Goal: Task Accomplishment & Management: Complete application form

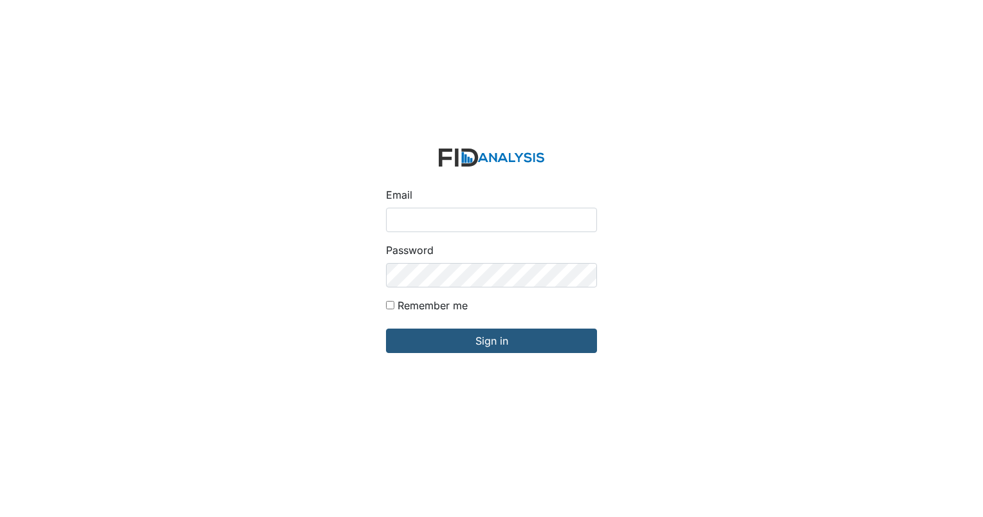
type input "[EMAIL_ADDRESS][DOMAIN_NAME]"
click at [456, 355] on form "Email smiller@lifeincorporated.com Password Remember me Sign in" at bounding box center [492, 258] width 232 height 241
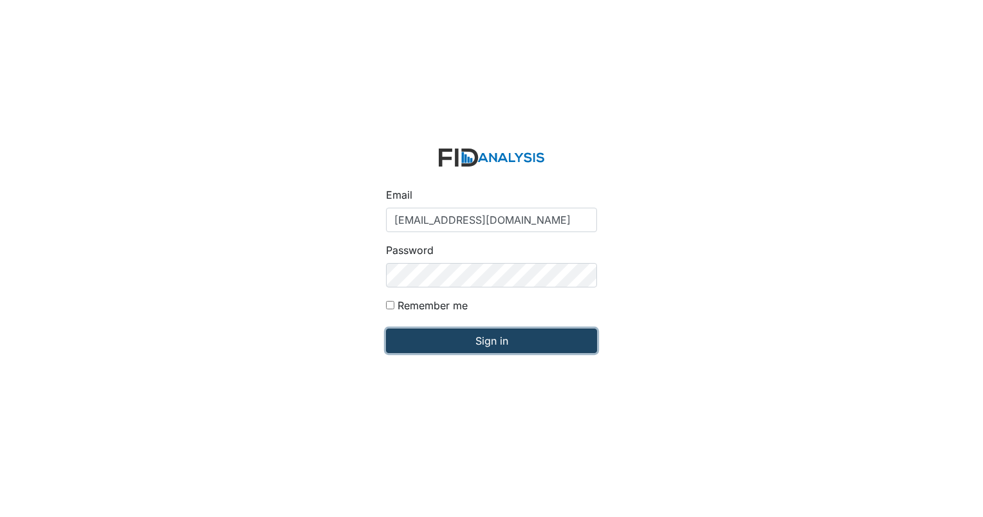
click at [466, 342] on input "Sign in" at bounding box center [491, 341] width 211 height 24
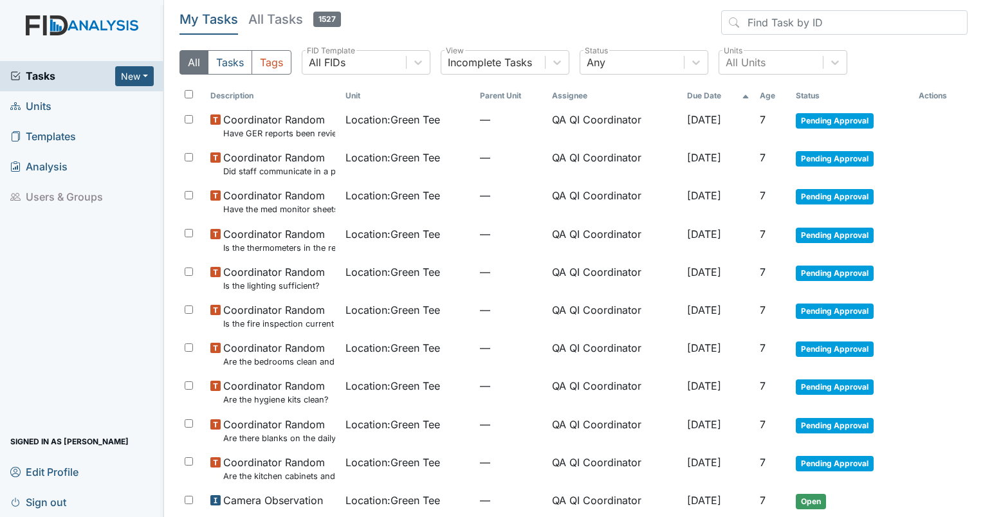
click at [59, 104] on link "Units" at bounding box center [82, 106] width 164 height 30
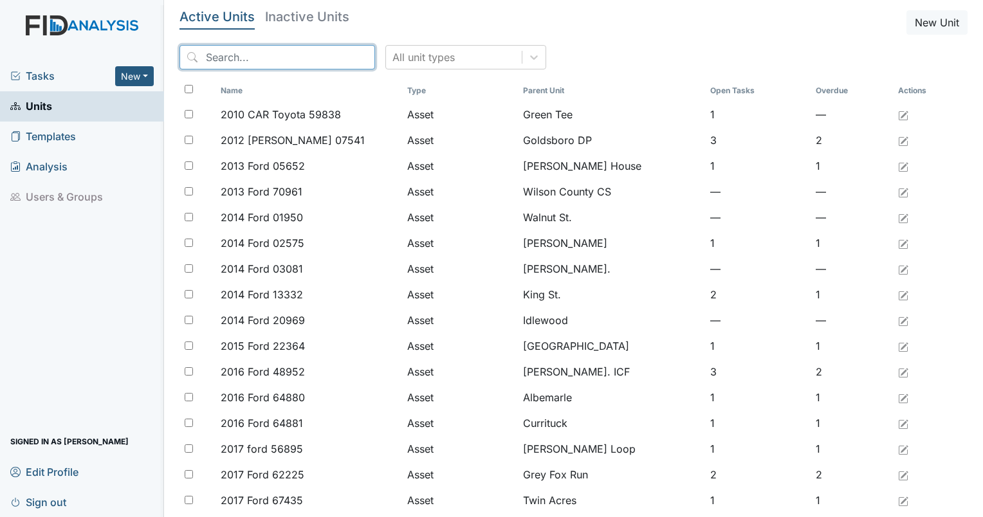
click at [248, 59] on input "search" at bounding box center [278, 57] width 196 height 24
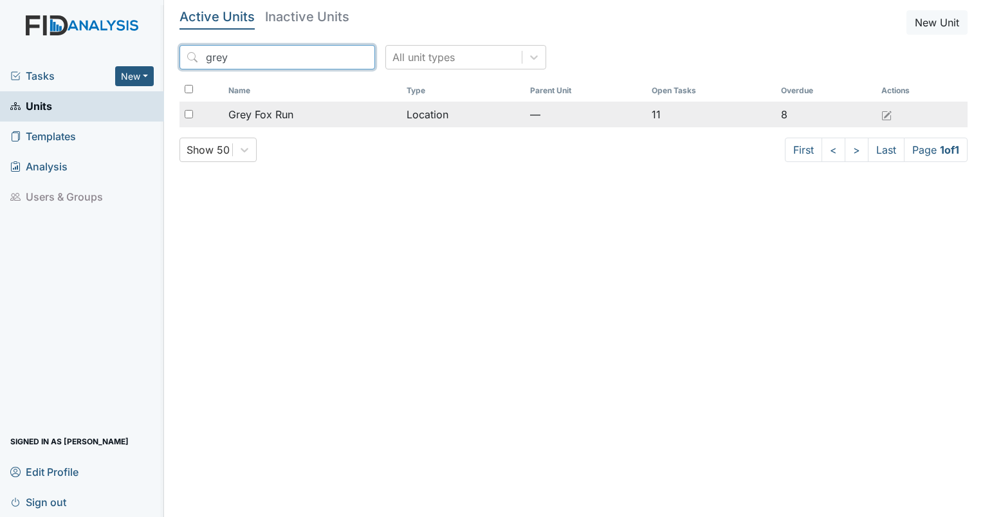
type input "grey"
click at [284, 121] on span "Grey Fox Run" at bounding box center [260, 114] width 65 height 15
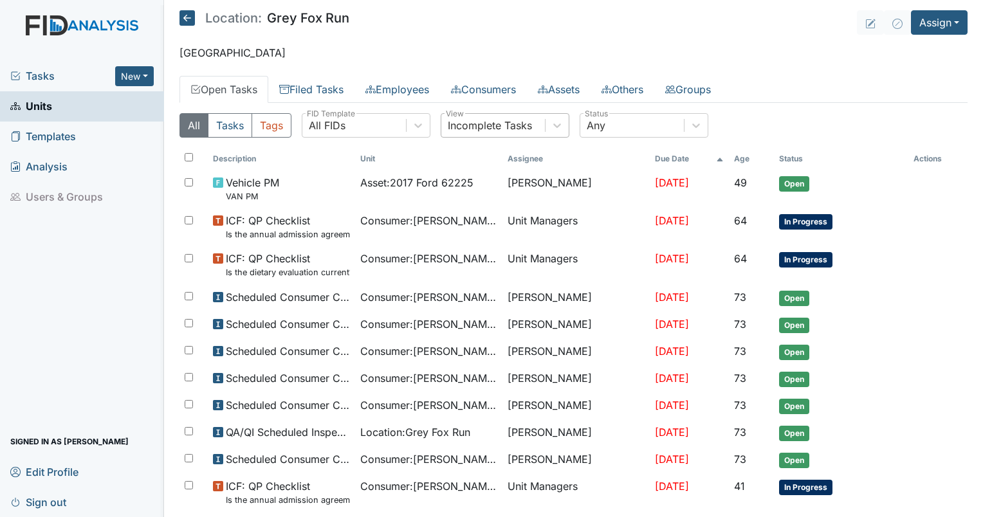
click at [528, 125] on div "Incomplete Tasks" at bounding box center [490, 125] width 84 height 15
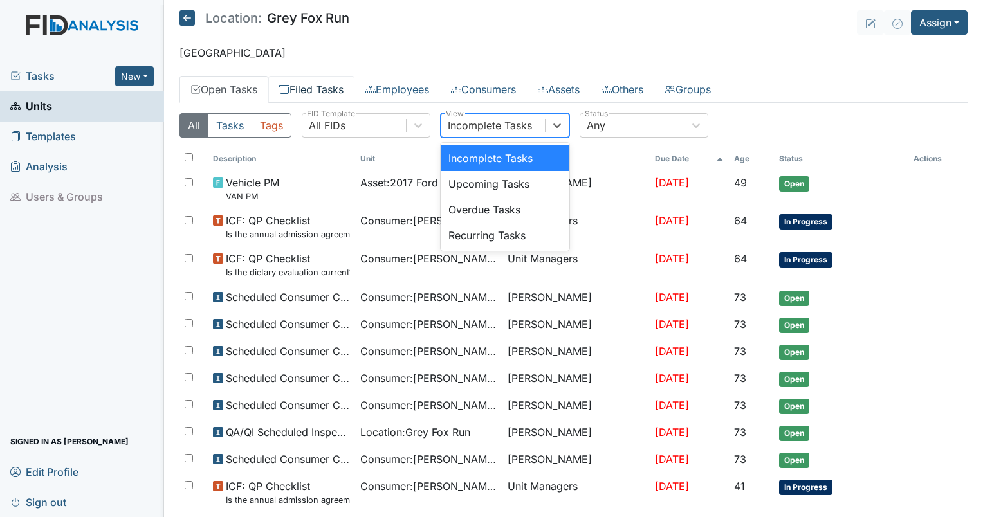
click at [314, 82] on link "Filed Tasks" at bounding box center [311, 89] width 86 height 27
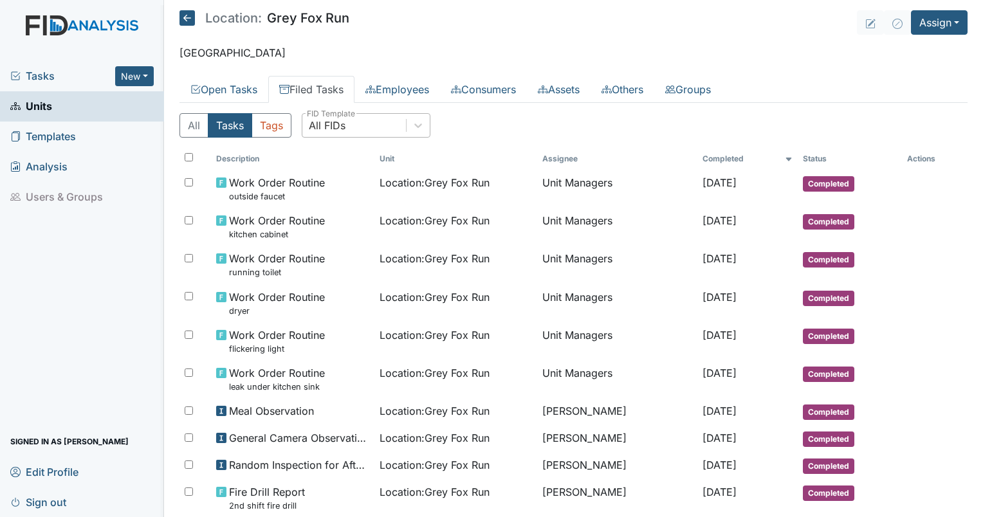
click at [338, 122] on div "All FIDs" at bounding box center [327, 125] width 37 height 15
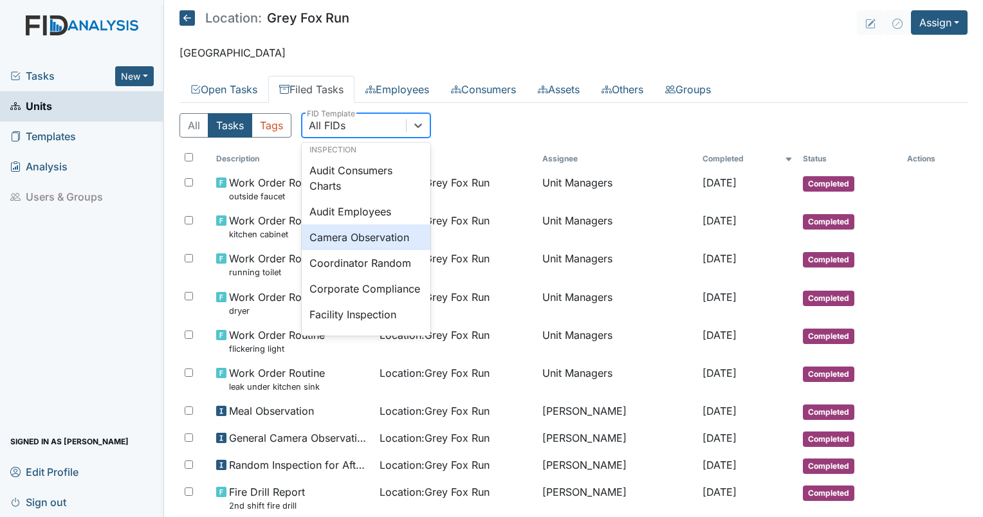
scroll to position [772, 0]
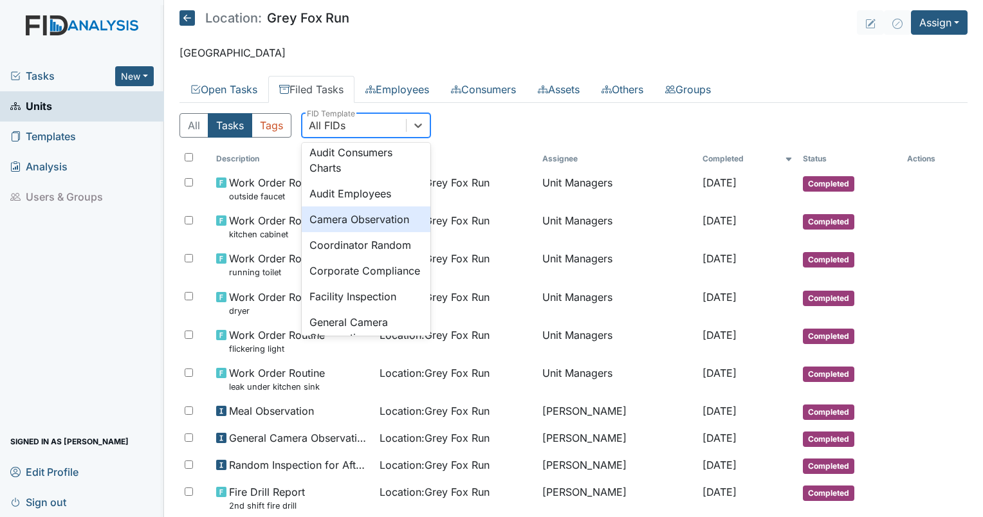
click at [373, 232] on div "Camera Observation" at bounding box center [366, 220] width 129 height 26
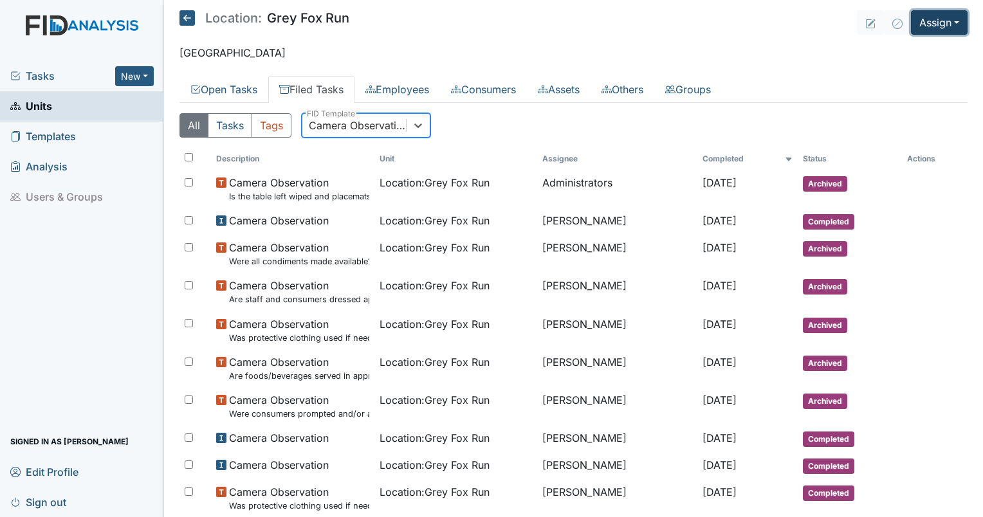
click at [911, 26] on button "Assign" at bounding box center [939, 22] width 57 height 24
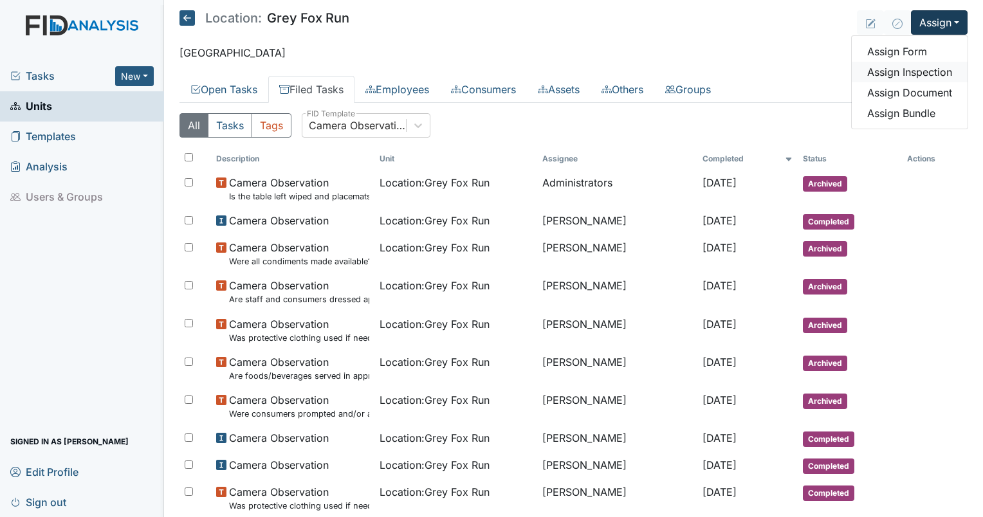
click at [876, 65] on link "Assign Inspection" at bounding box center [910, 72] width 116 height 21
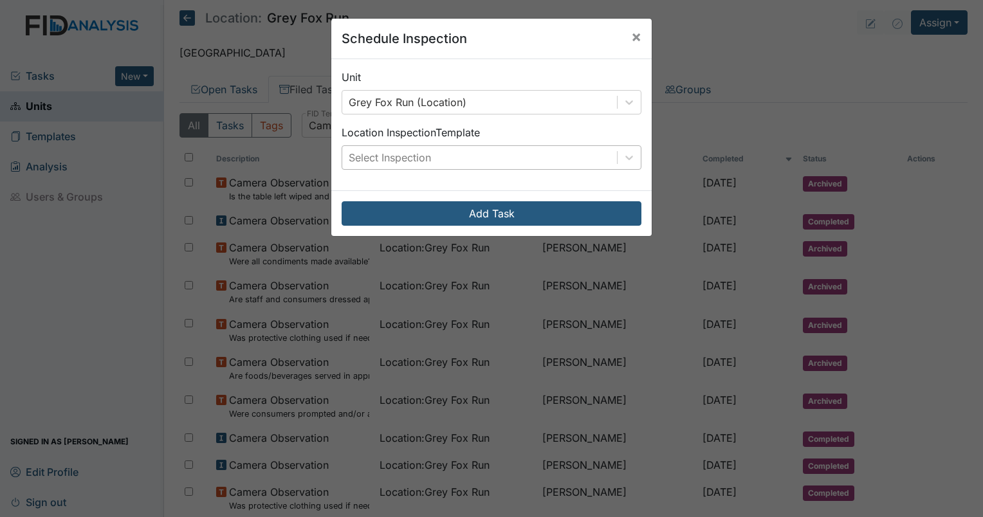
click at [385, 161] on div "Select Inspection" at bounding box center [390, 157] width 82 height 15
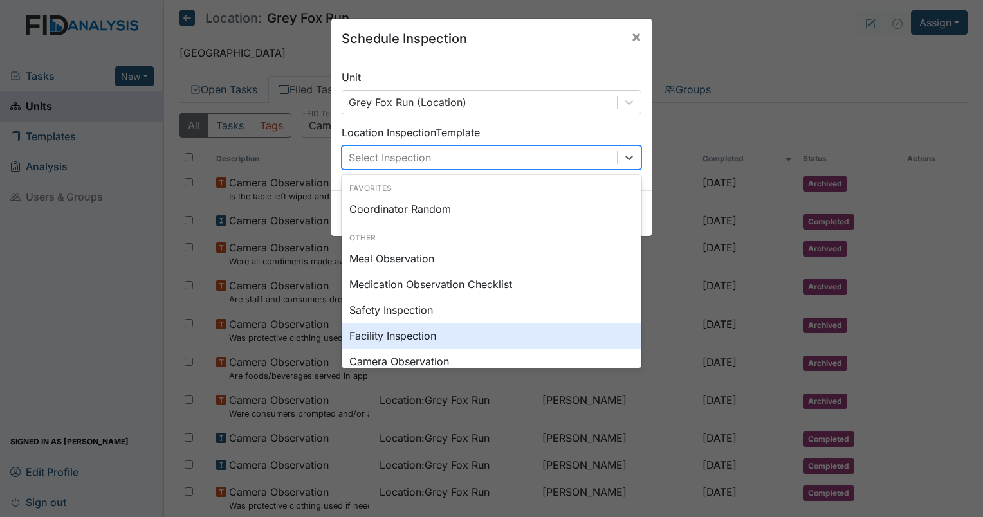
scroll to position [64, 0]
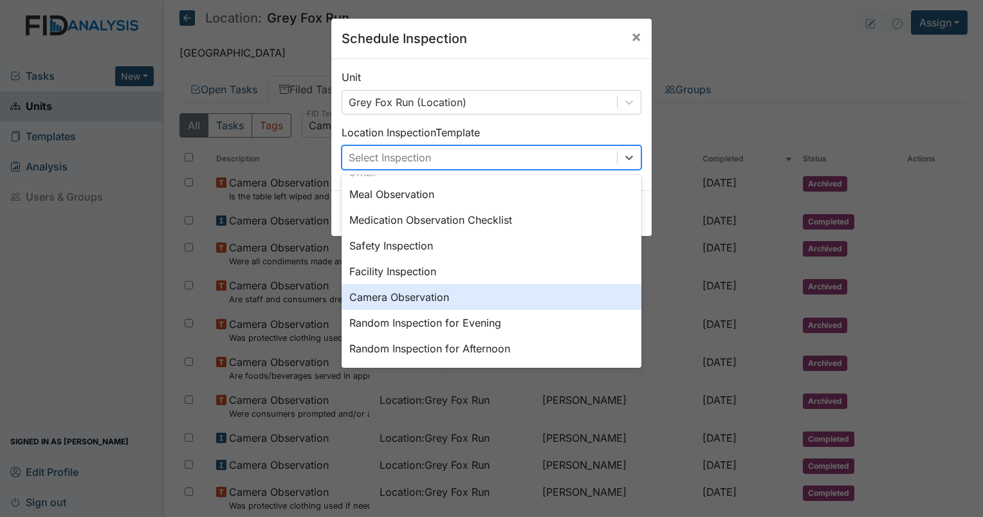
click at [437, 300] on div "Camera Observation" at bounding box center [492, 297] width 300 height 26
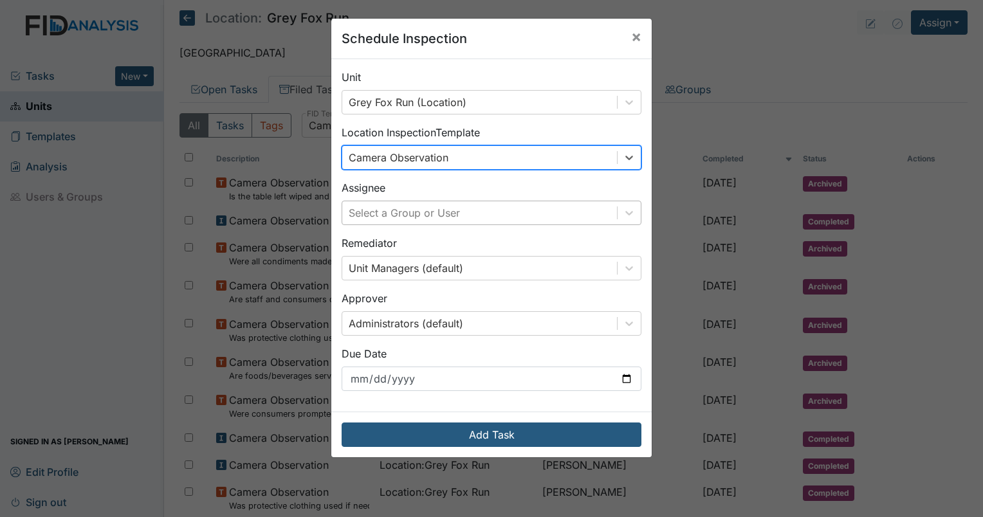
click at [398, 219] on div "Select a Group or User" at bounding box center [404, 212] width 111 height 15
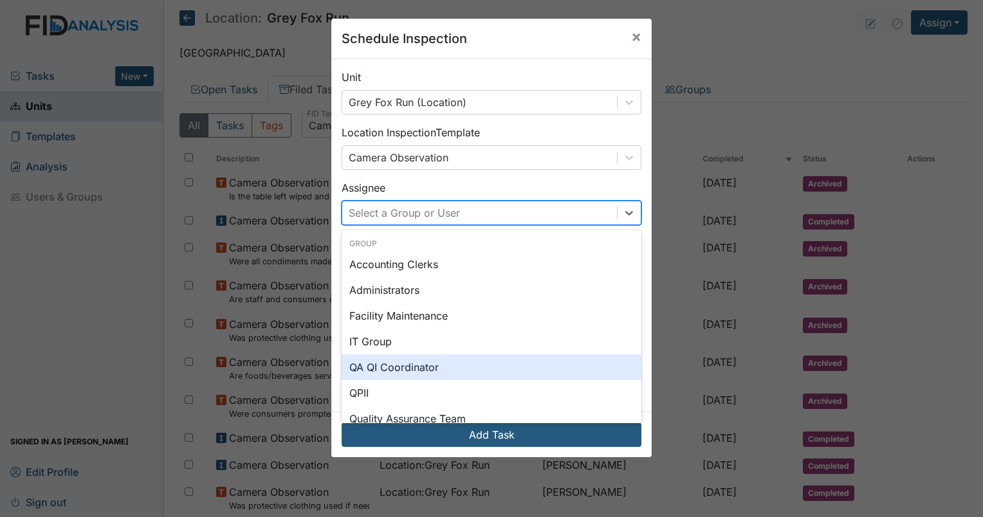
click at [412, 365] on div "QA QI Coordinator" at bounding box center [492, 367] width 300 height 26
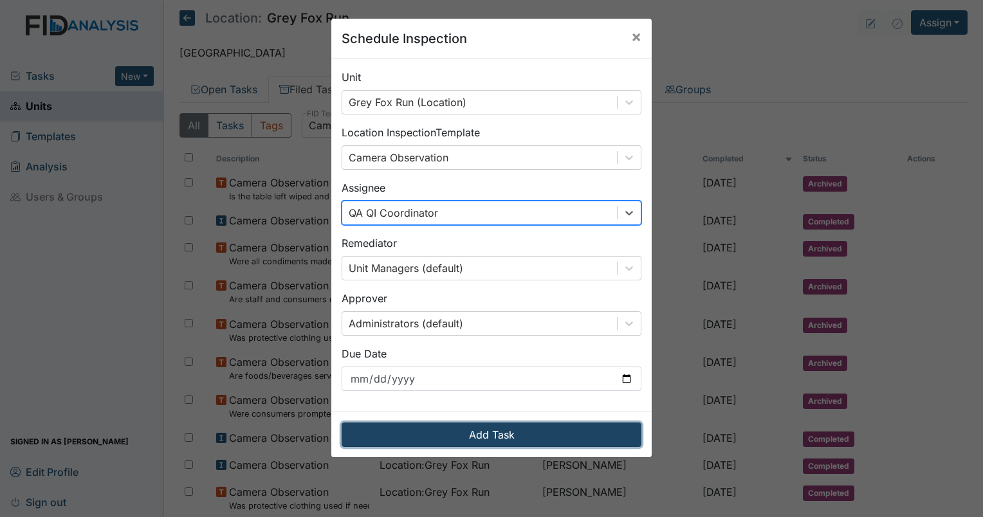
click at [437, 441] on button "Add Task" at bounding box center [492, 435] width 300 height 24
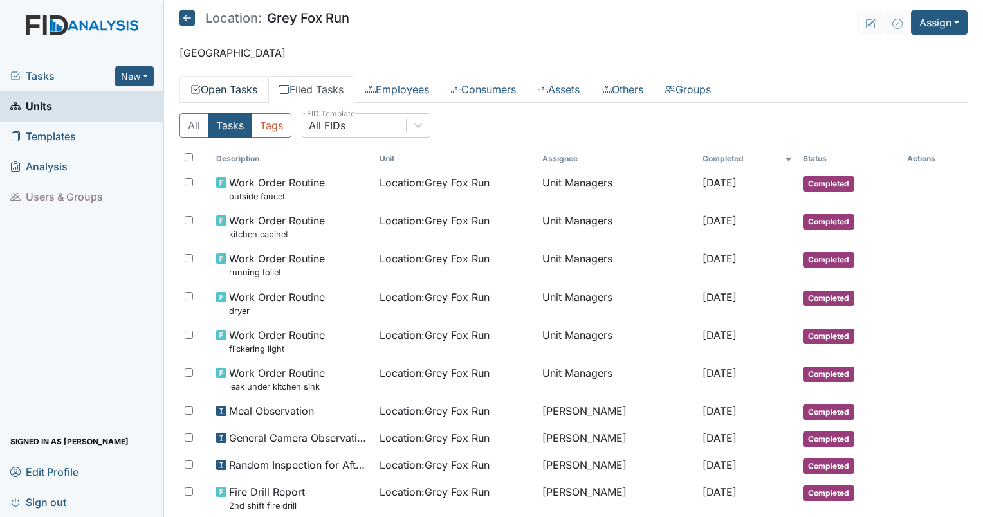
click at [221, 86] on link "Open Tasks" at bounding box center [224, 89] width 89 height 27
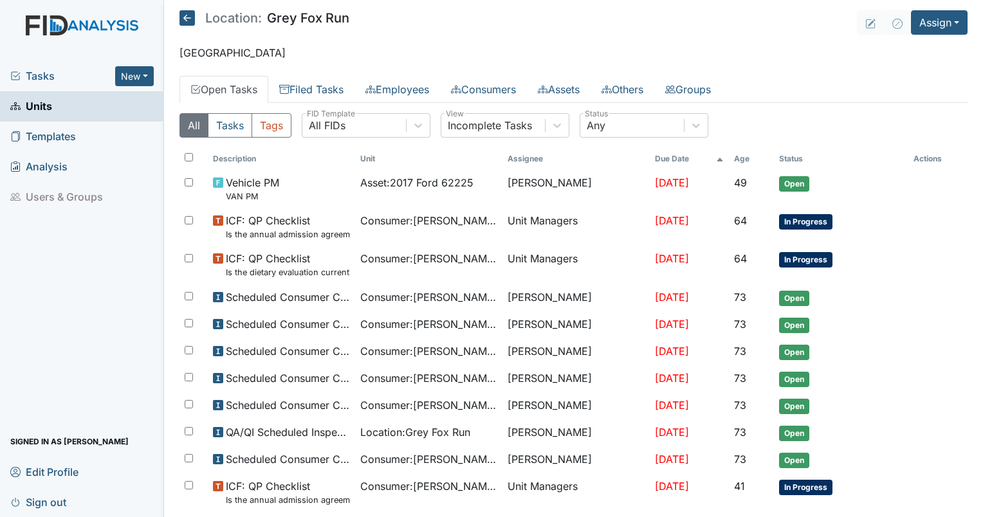
click at [44, 82] on span "Tasks" at bounding box center [62, 75] width 105 height 15
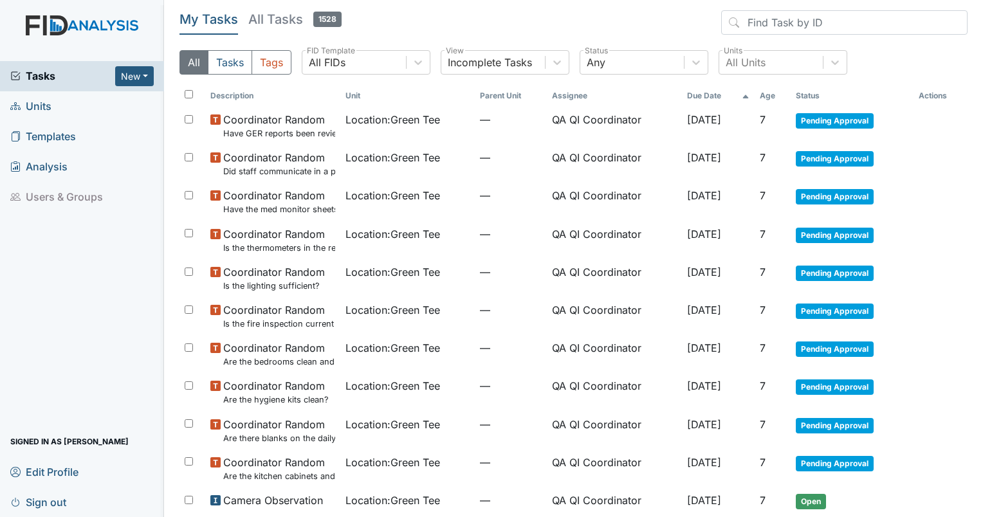
click at [764, 99] on th "Age" at bounding box center [773, 96] width 36 height 22
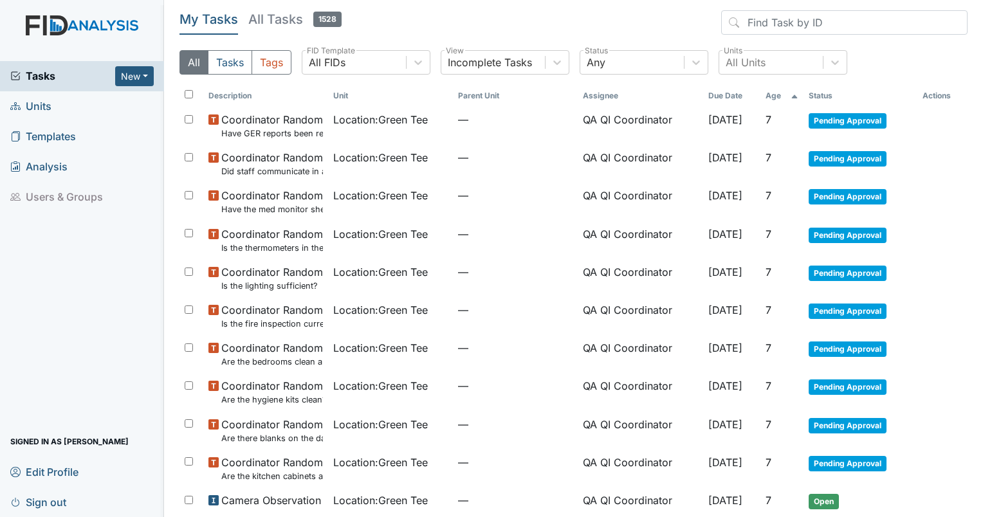
click at [760, 95] on th "Age" at bounding box center [781, 96] width 43 height 22
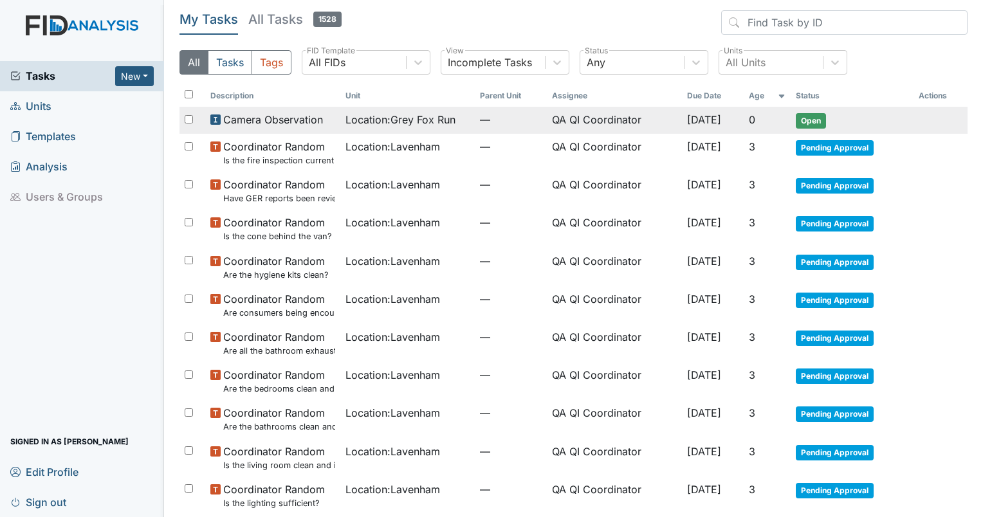
click at [365, 122] on span "Location : Grey Fox Run" at bounding box center [400, 119] width 110 height 15
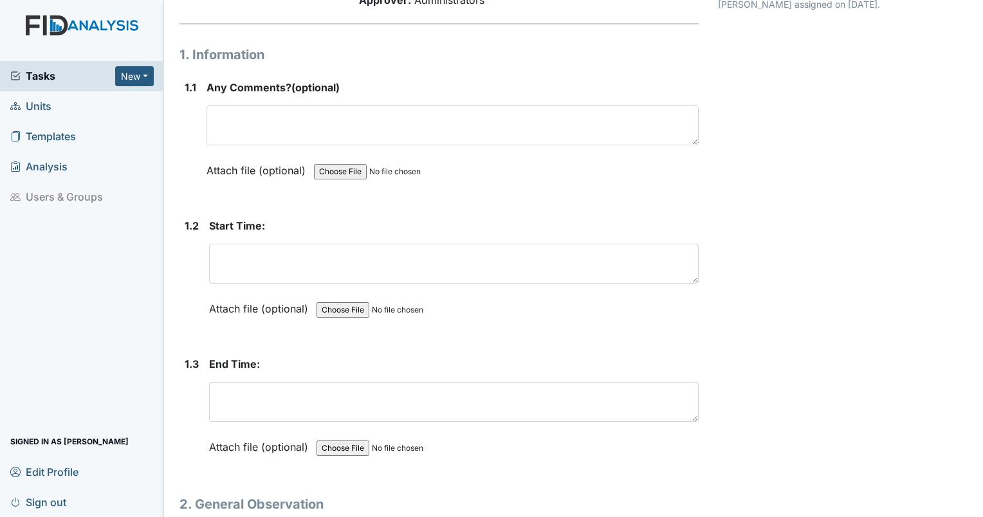
scroll to position [64, 0]
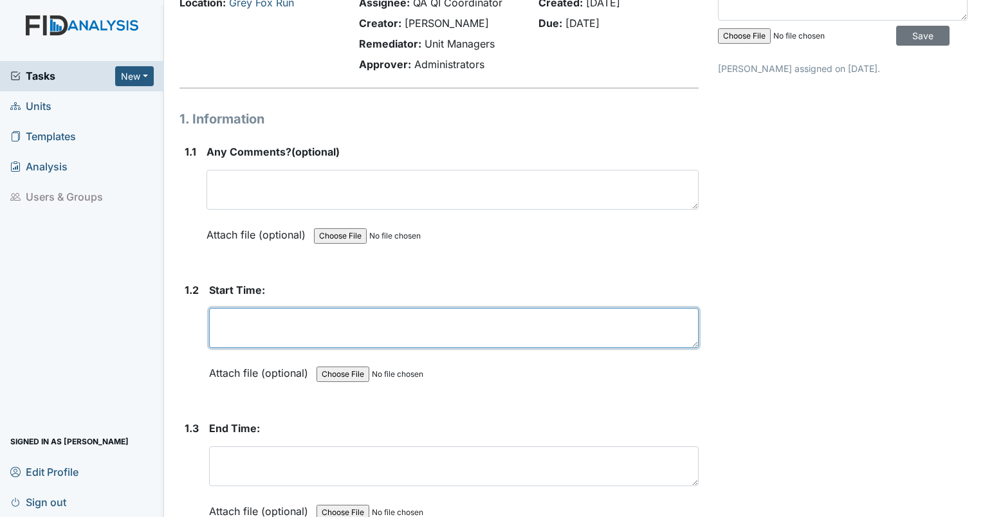
click at [369, 329] on textarea at bounding box center [454, 328] width 490 height 40
type textarea "[DATE]"
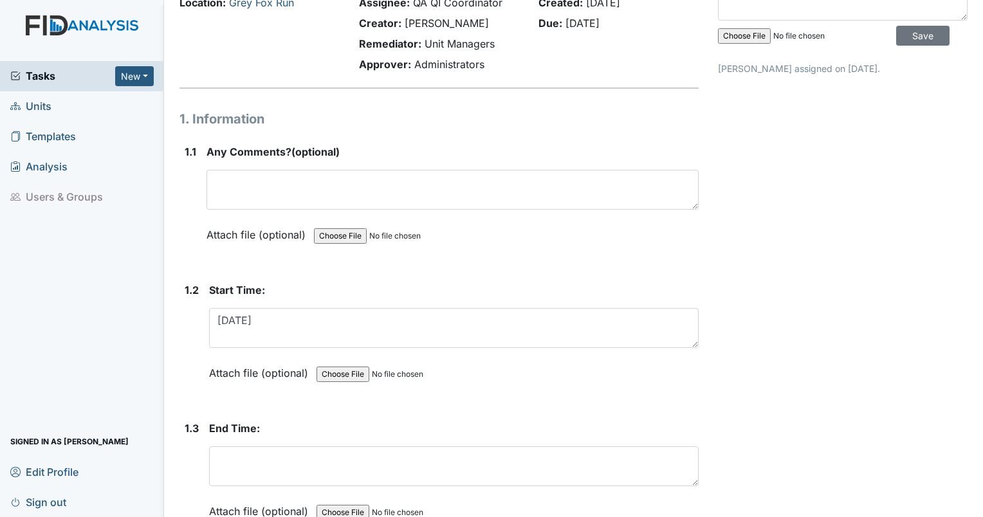
click at [299, 486] on div "End Time: This field is required. Attach file (optional) You can upload .pdf, .…" at bounding box center [454, 474] width 490 height 107
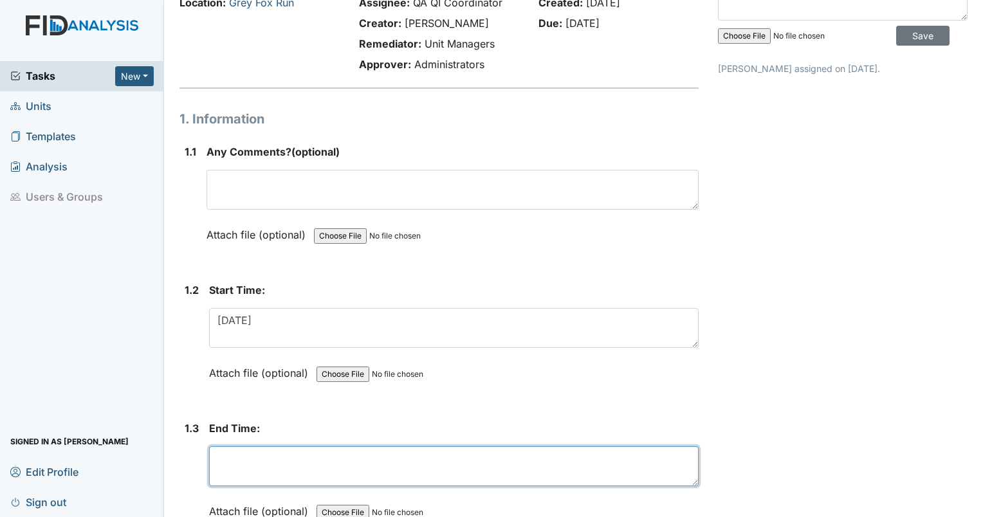
click at [306, 483] on textarea at bounding box center [454, 467] width 490 height 40
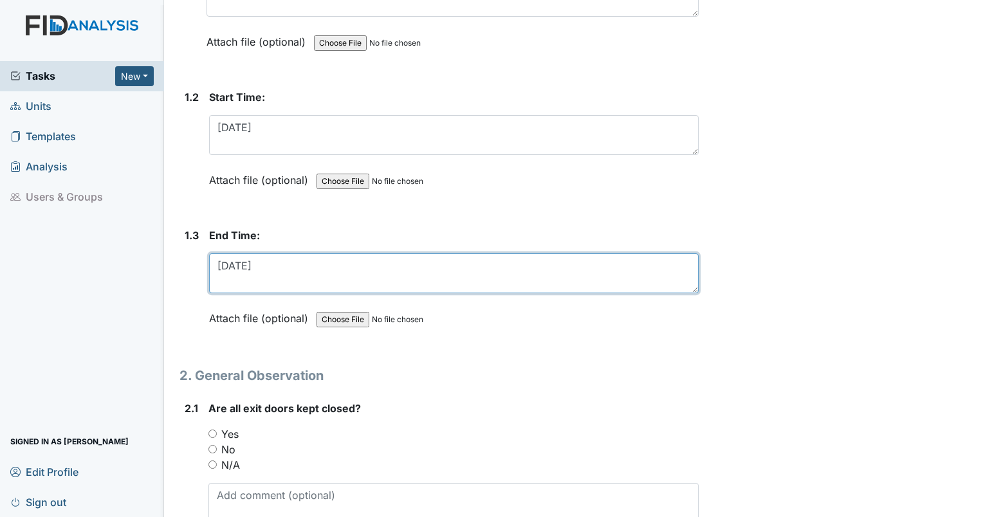
scroll to position [386, 0]
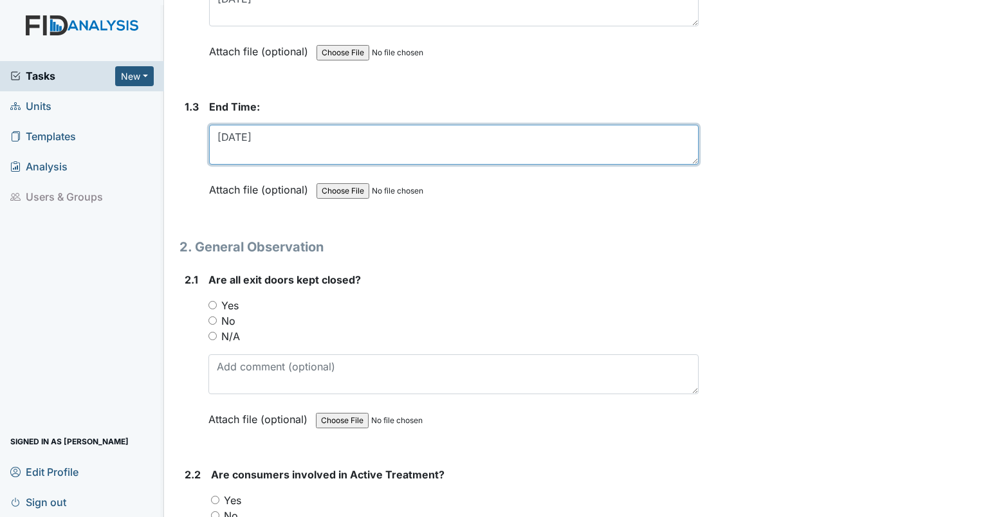
type textarea "[DATE]"
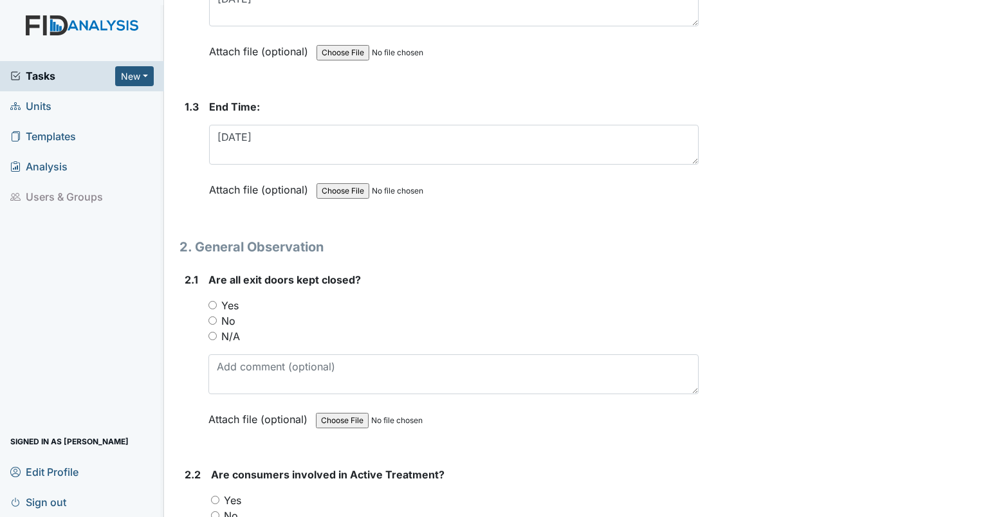
click at [211, 308] on div "Yes" at bounding box center [453, 305] width 490 height 15
click at [212, 306] on input "Yes" at bounding box center [212, 305] width 8 height 8
radio input "true"
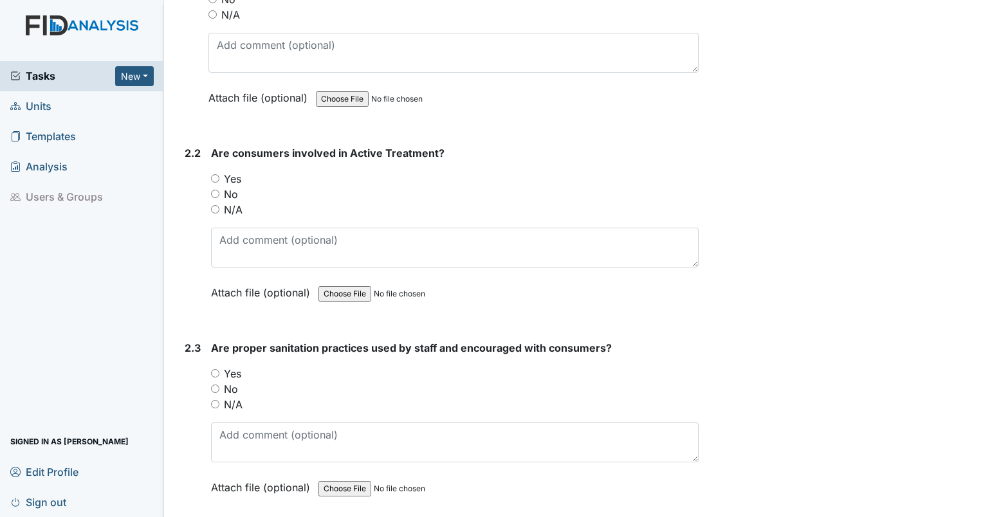
scroll to position [772, 0]
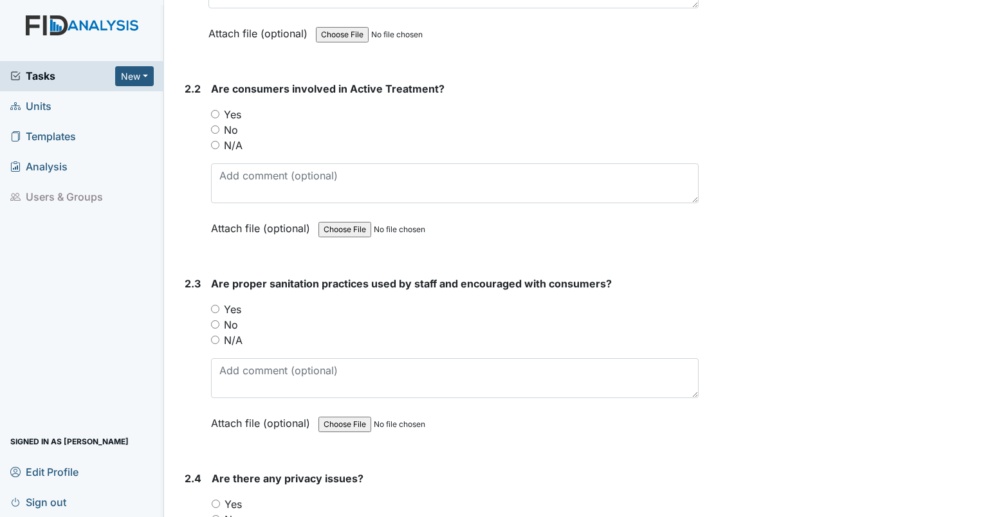
click at [219, 306] on input "Yes" at bounding box center [215, 309] width 8 height 8
radio input "true"
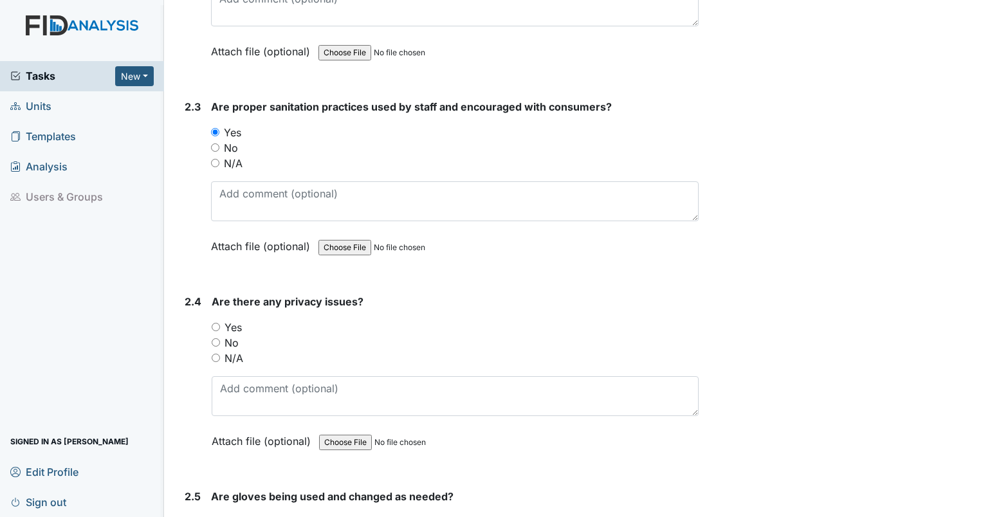
scroll to position [965, 0]
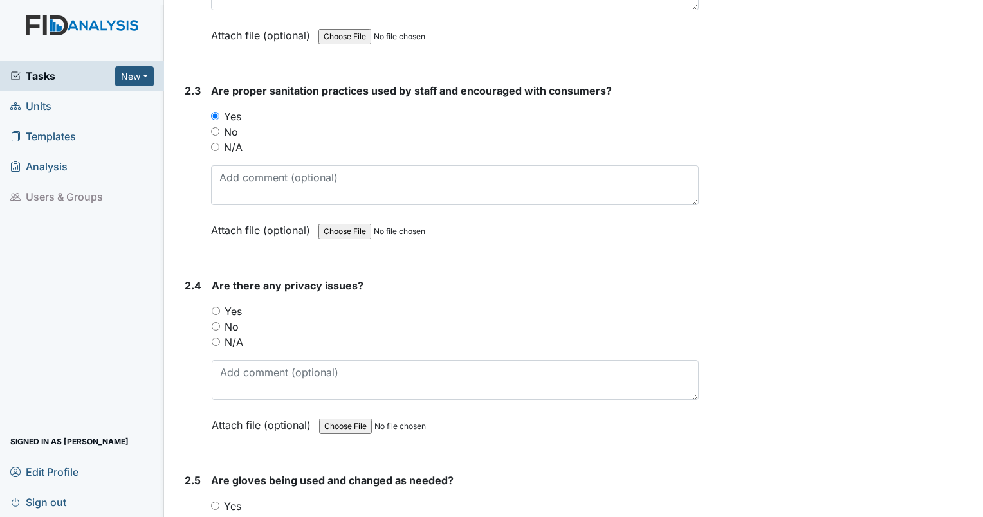
drag, startPoint x: 216, startPoint y: 322, endPoint x: 224, endPoint y: 324, distance: 8.6
click at [216, 322] on input "No" at bounding box center [216, 326] width 8 height 8
radio input "true"
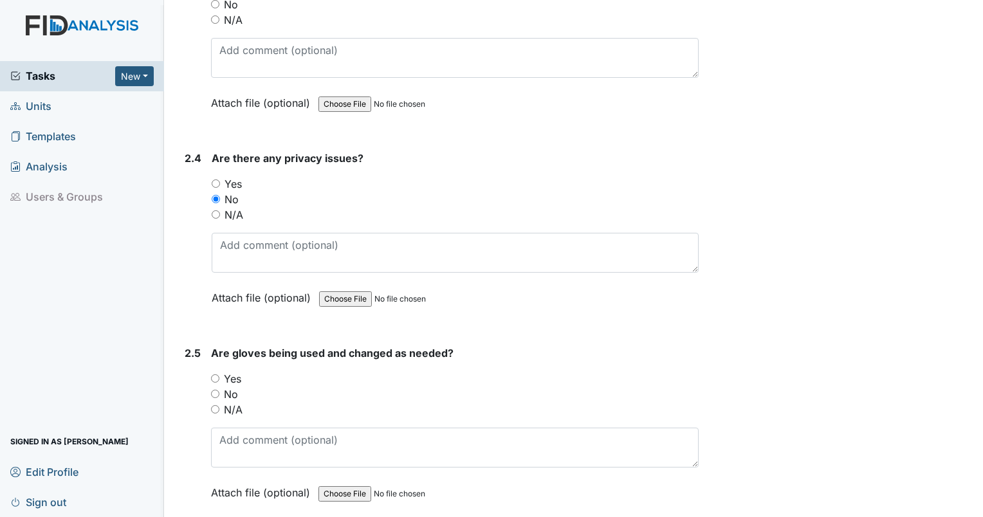
scroll to position [1094, 0]
click at [214, 373] on input "Yes" at bounding box center [215, 377] width 8 height 8
radio input "true"
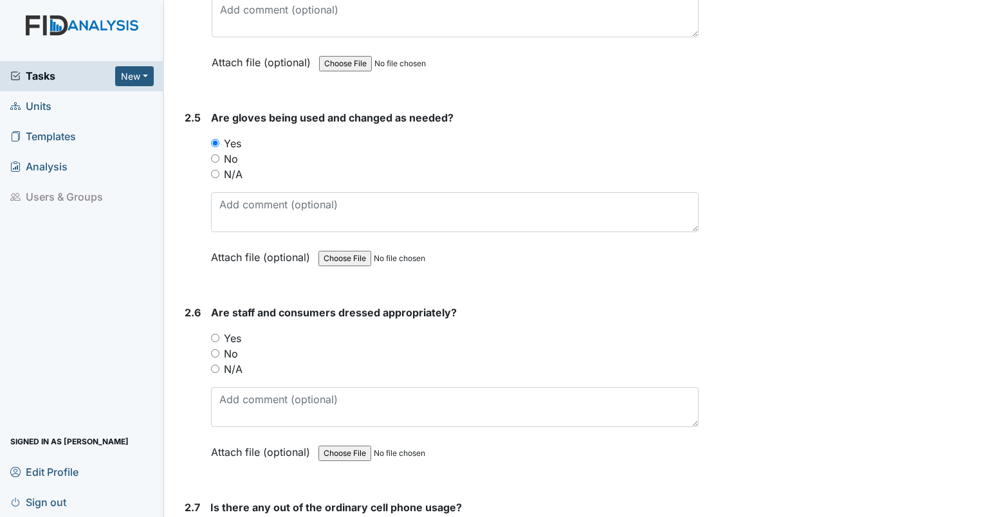
scroll to position [1351, 0]
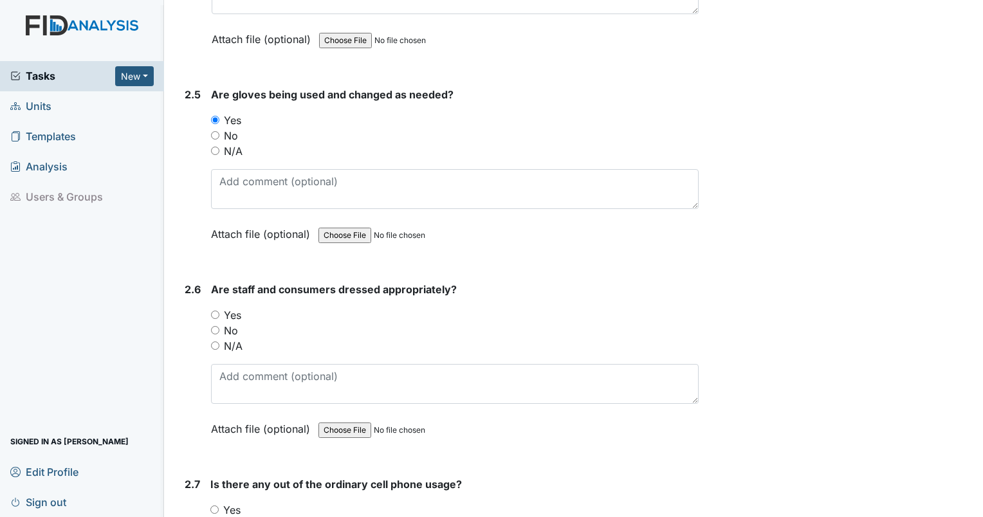
click at [212, 311] on input "Yes" at bounding box center [215, 315] width 8 height 8
radio input "true"
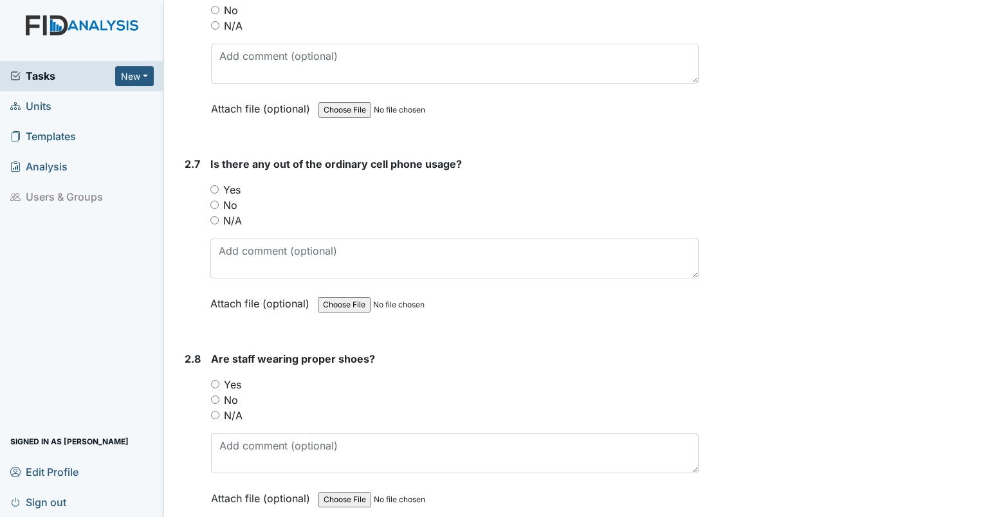
scroll to position [1673, 0]
click at [214, 379] on input "Yes" at bounding box center [215, 383] width 8 height 8
radio input "true"
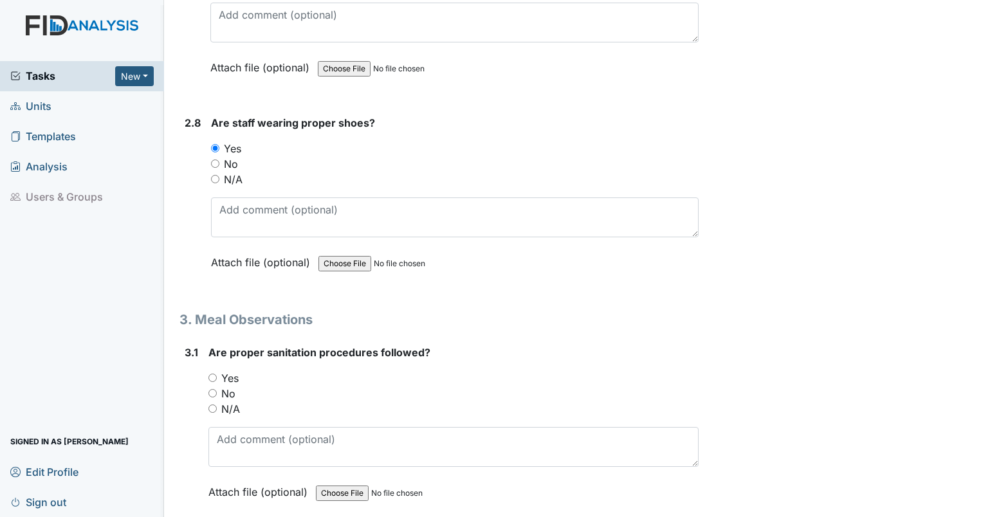
scroll to position [1930, 0]
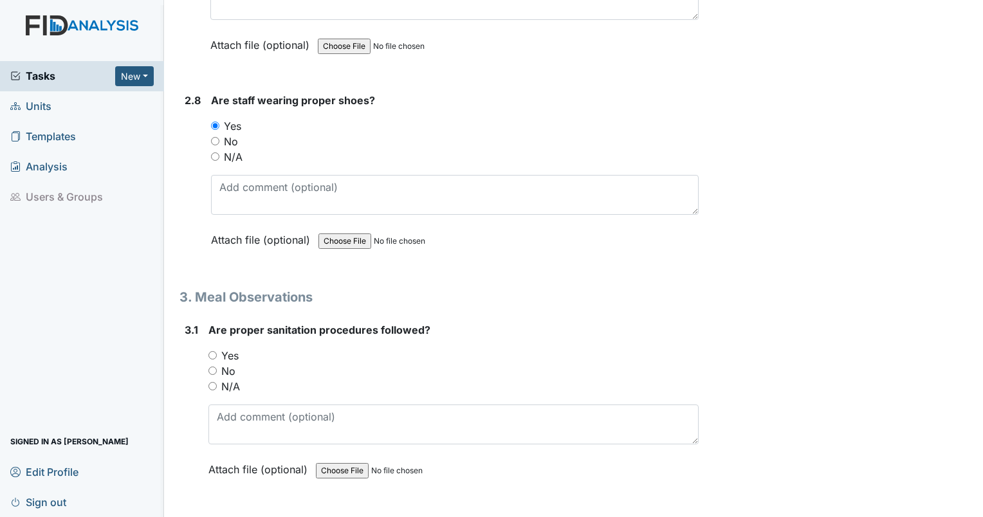
click at [211, 351] on input "Yes" at bounding box center [212, 355] width 8 height 8
radio input "true"
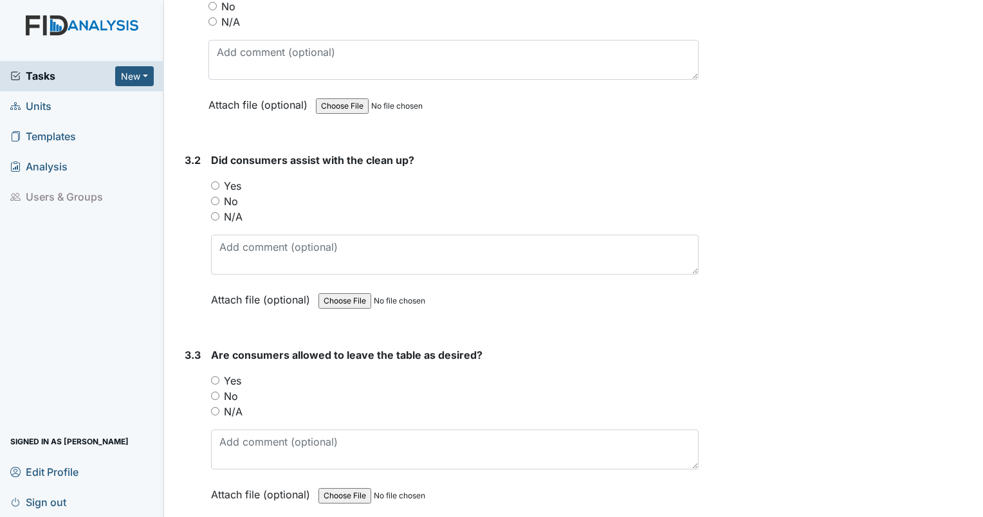
scroll to position [2316, 0]
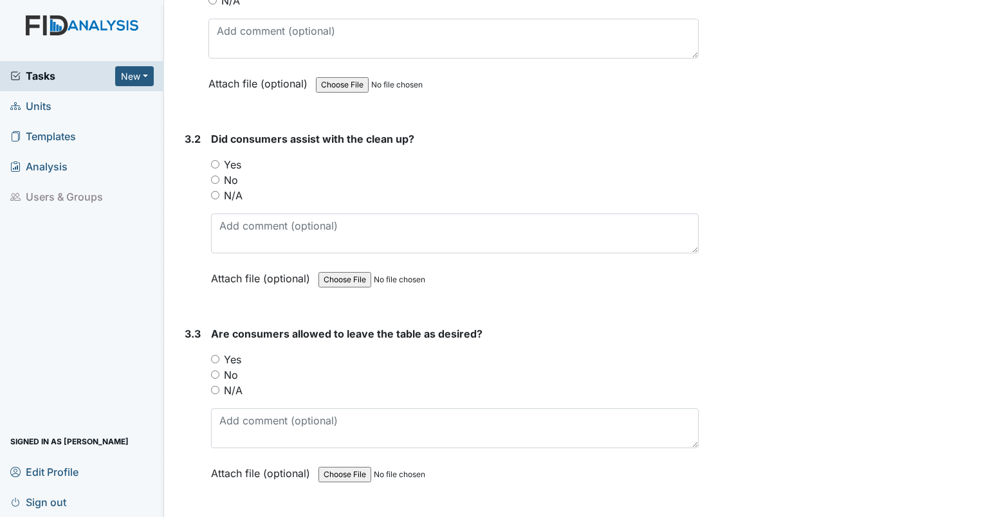
click at [216, 355] on input "Yes" at bounding box center [215, 359] width 8 height 8
radio input "true"
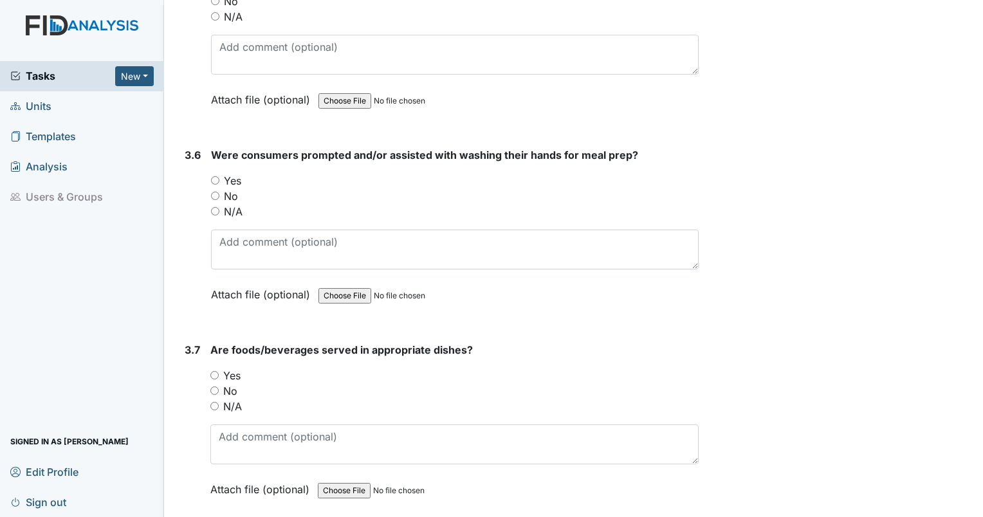
scroll to position [3088, 0]
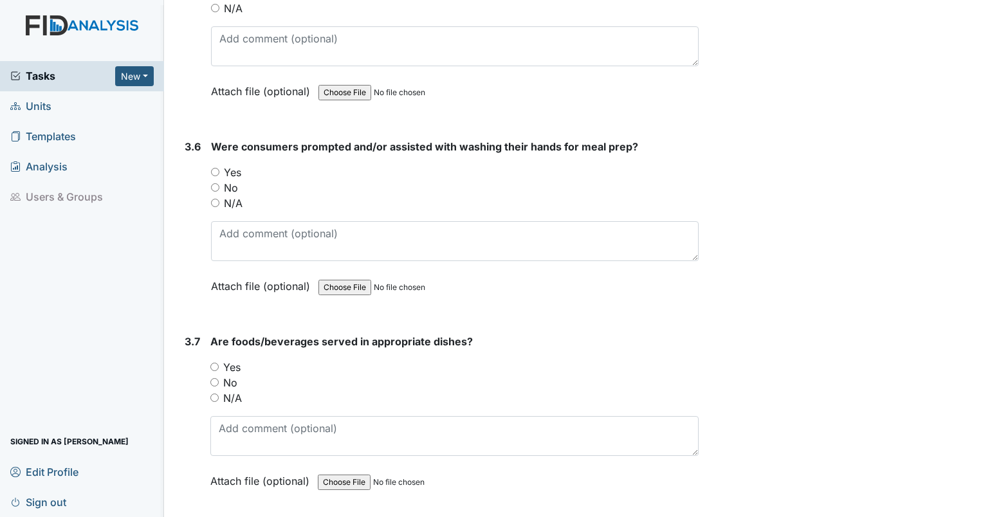
click at [210, 363] on input "Yes" at bounding box center [214, 367] width 8 height 8
radio input "true"
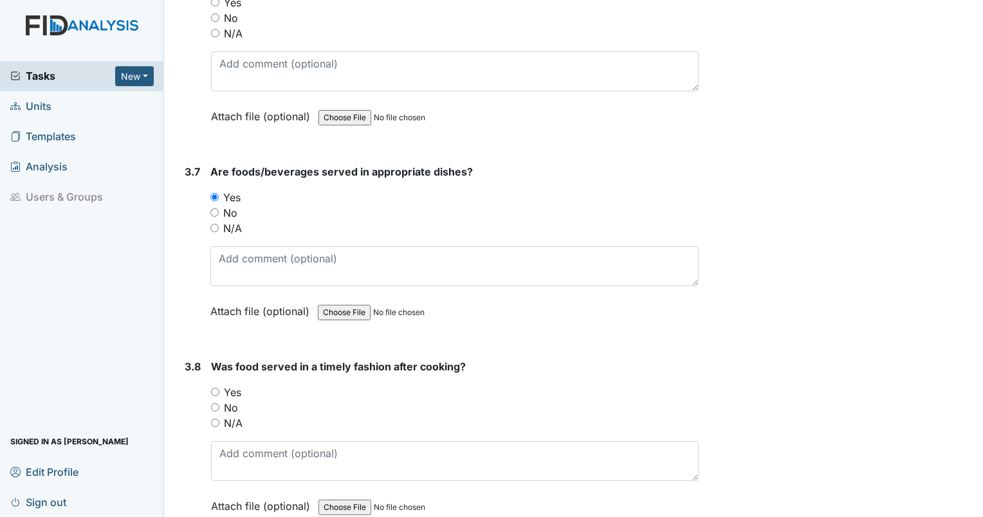
scroll to position [3410, 0]
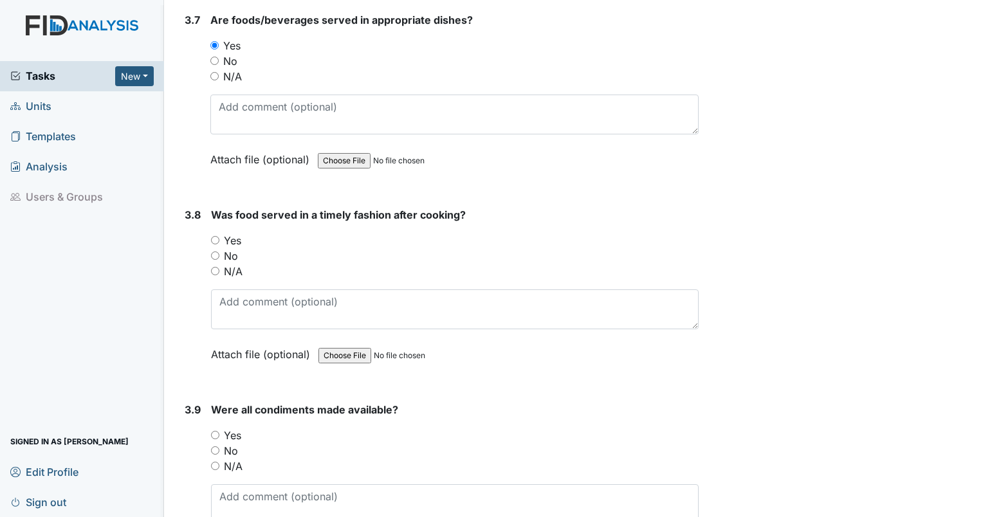
click at [214, 236] on input "Yes" at bounding box center [215, 240] width 8 height 8
radio input "true"
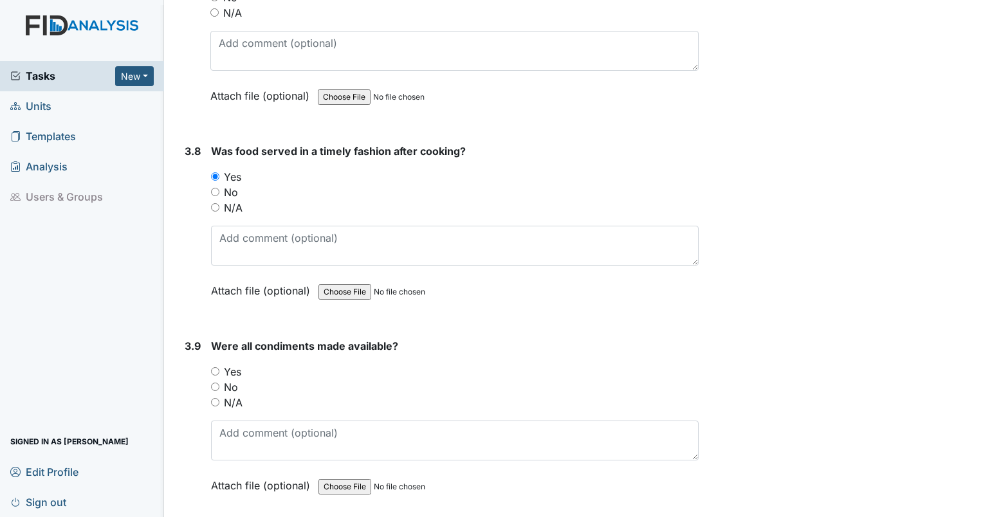
scroll to position [3474, 0]
click at [220, 364] on div "Yes" at bounding box center [455, 371] width 488 height 15
drag, startPoint x: 216, startPoint y: 358, endPoint x: 226, endPoint y: 361, distance: 10.6
click at [215, 367] on input "Yes" at bounding box center [215, 371] width 8 height 8
radio input "true"
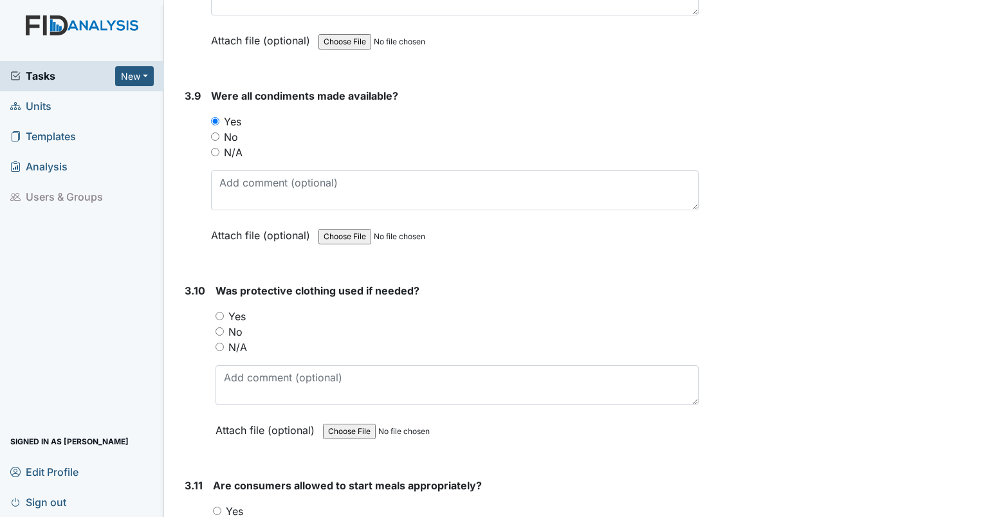
scroll to position [3796, 0]
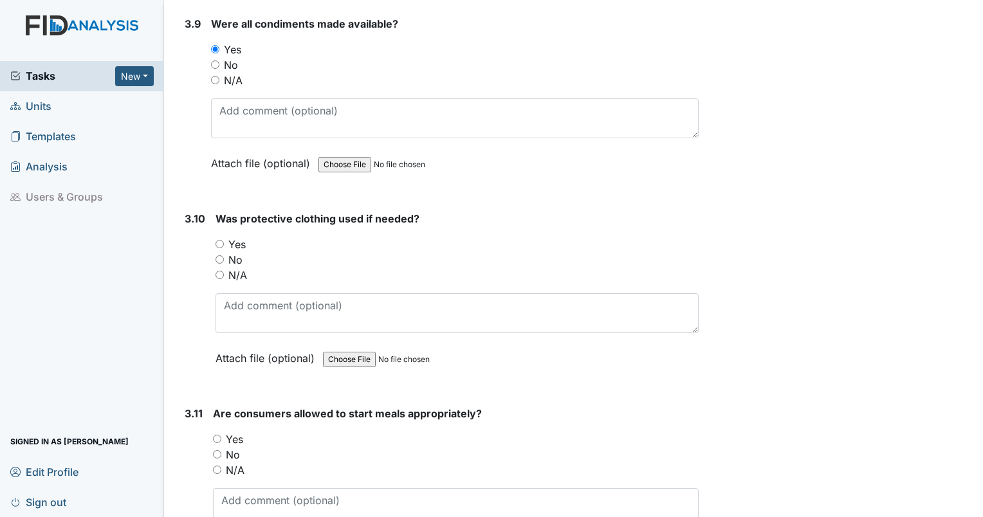
click at [220, 240] on input "Yes" at bounding box center [220, 244] width 8 height 8
radio input "true"
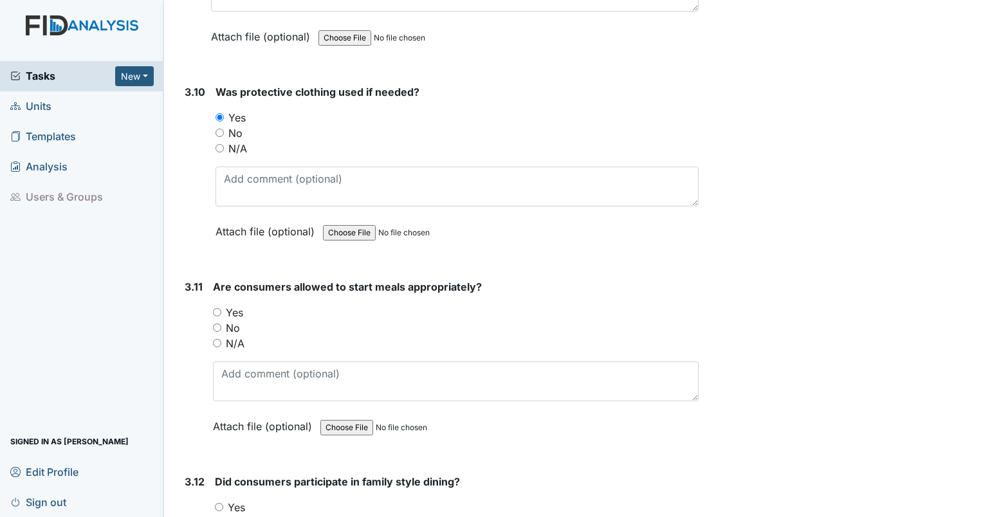
scroll to position [3925, 0]
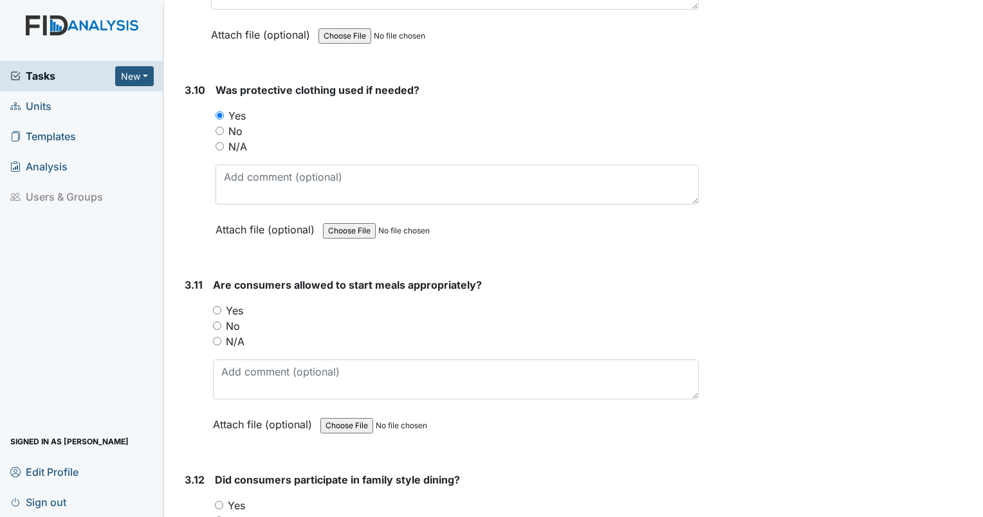
click at [220, 306] on input "Yes" at bounding box center [217, 310] width 8 height 8
radio input "true"
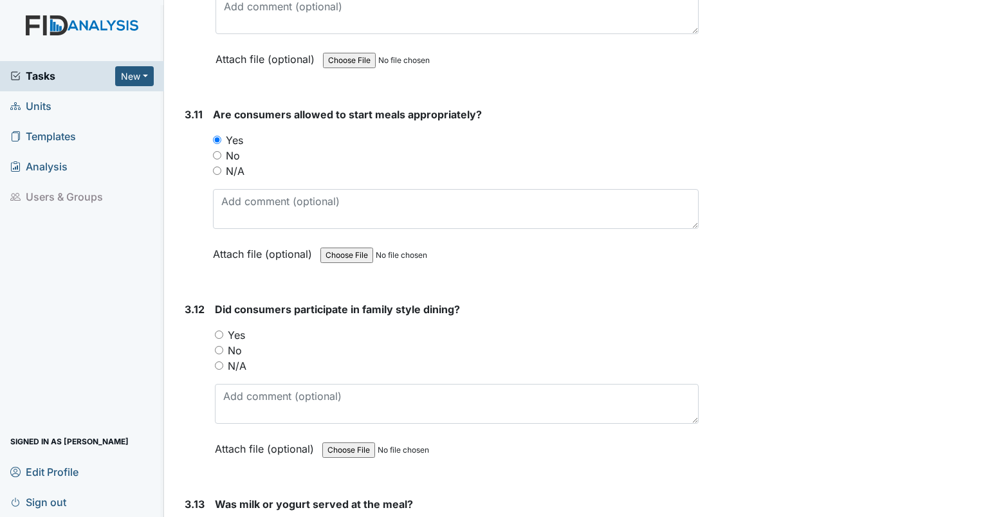
scroll to position [4118, 0]
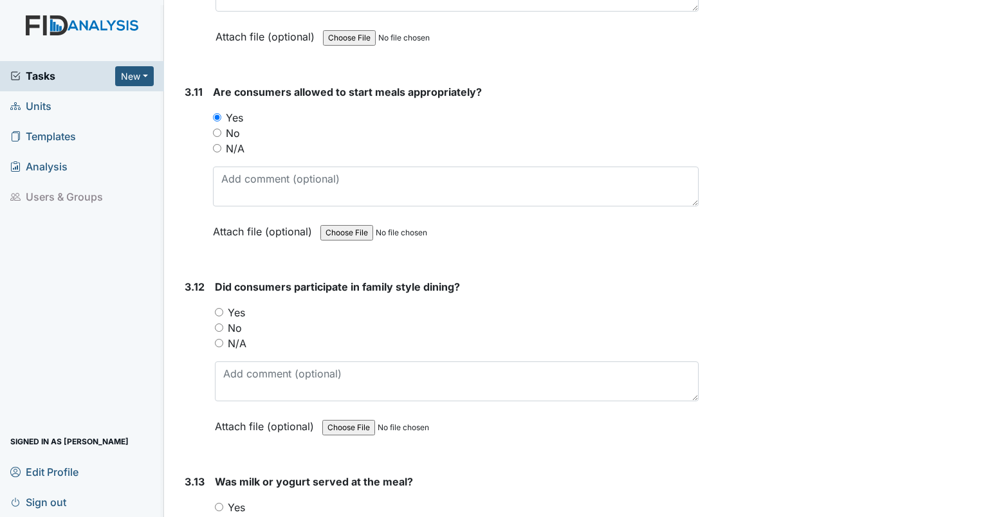
click at [219, 324] on input "No" at bounding box center [219, 328] width 8 height 8
radio input "true"
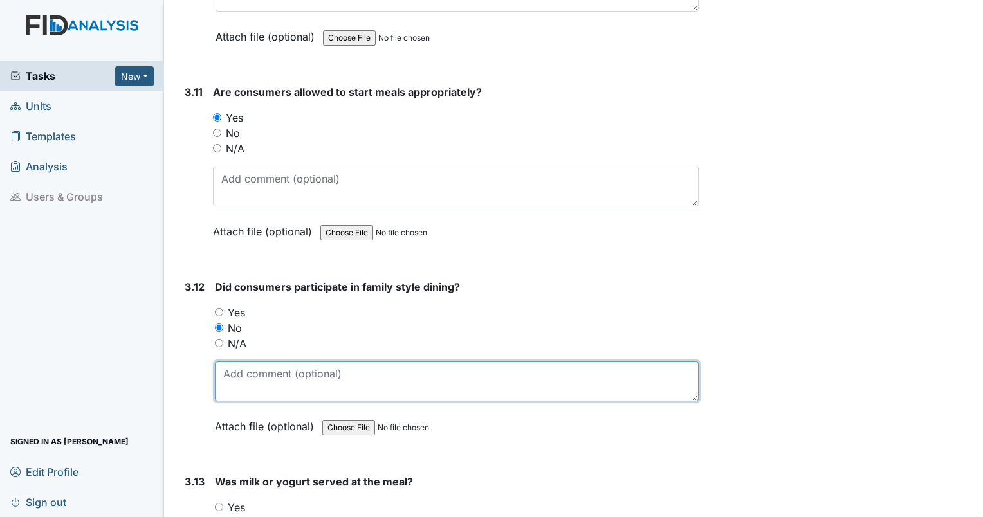
click at [253, 376] on textarea at bounding box center [457, 382] width 484 height 40
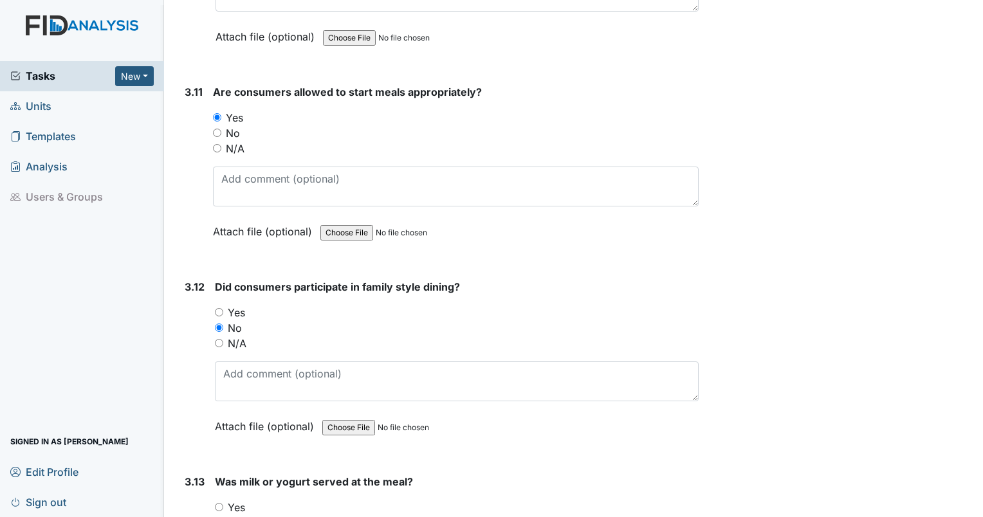
click at [215, 308] on input "Yes" at bounding box center [219, 312] width 8 height 8
radio input "true"
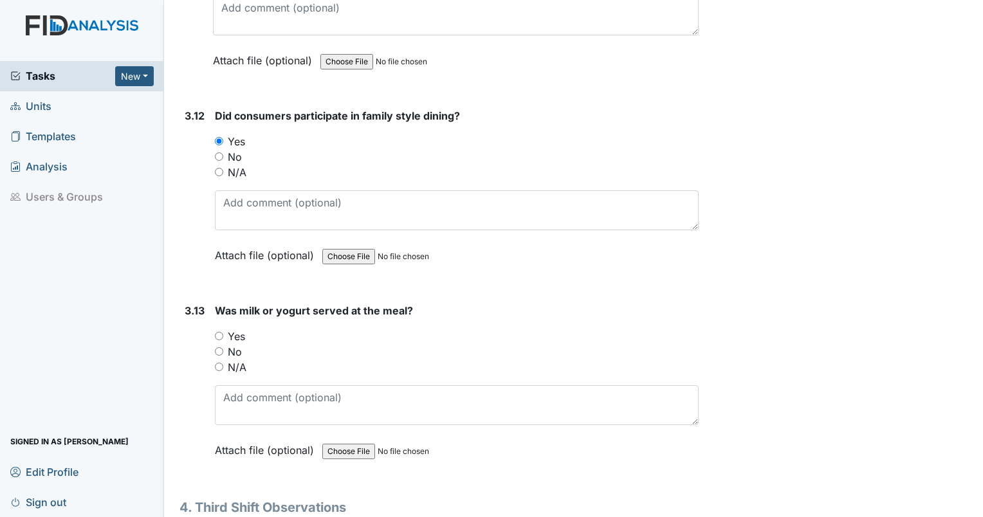
scroll to position [4311, 0]
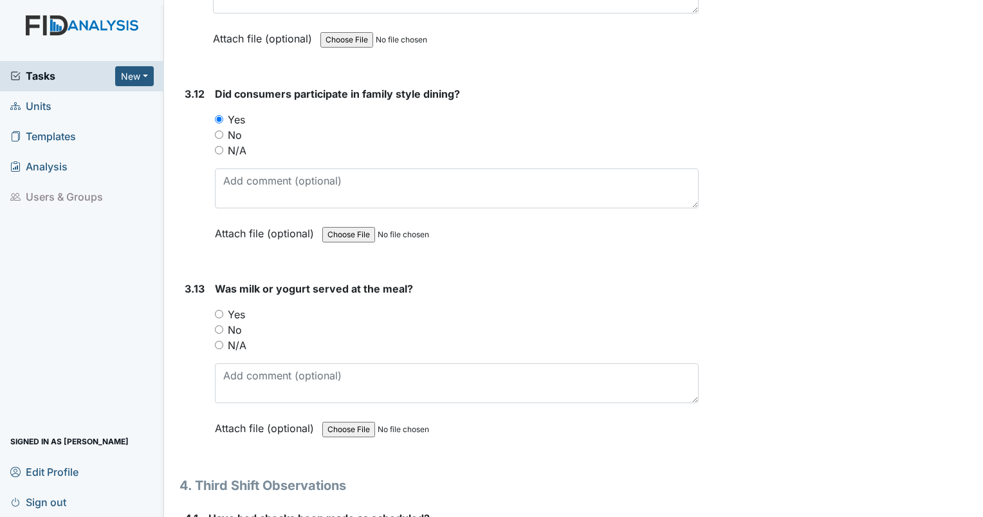
click at [221, 310] on input "Yes" at bounding box center [219, 314] width 8 height 8
radio input "true"
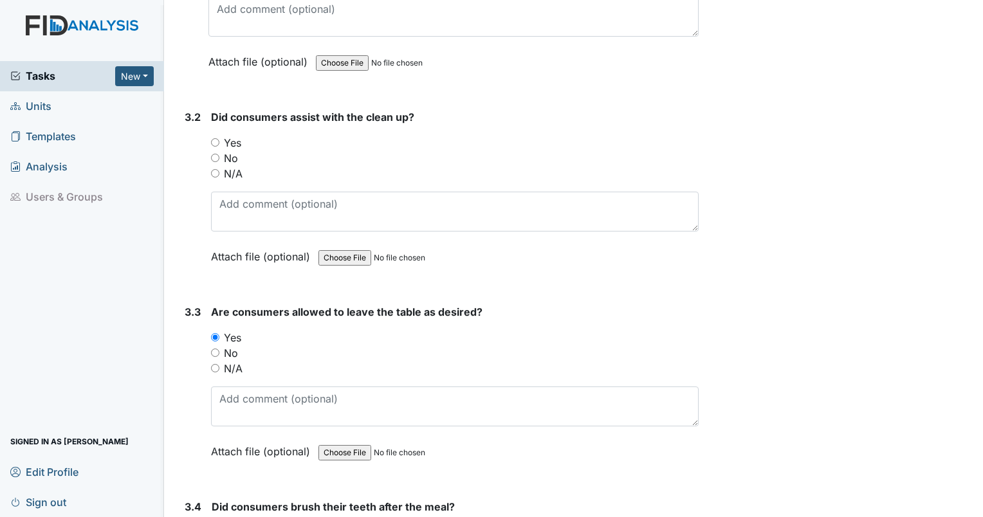
scroll to position [2316, 0]
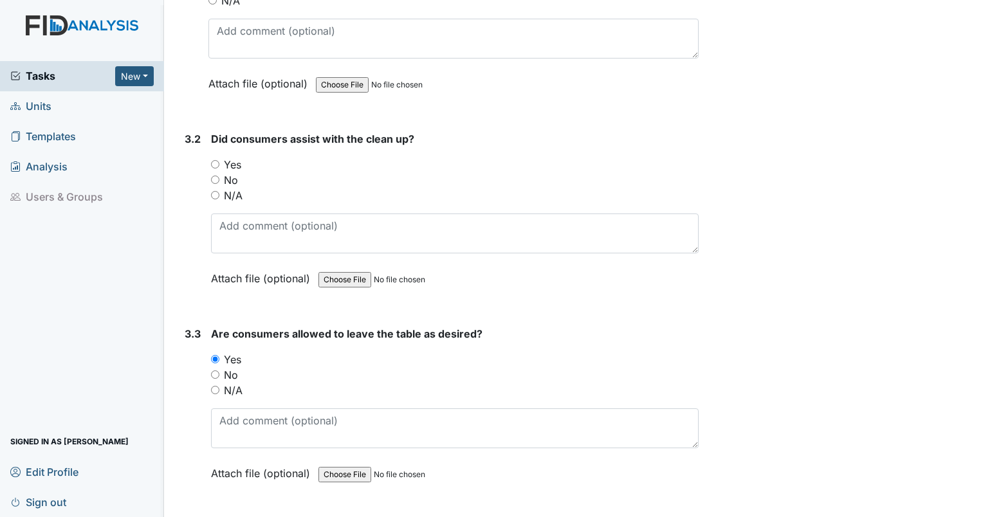
click at [217, 176] on input "No" at bounding box center [215, 180] width 8 height 8
radio input "true"
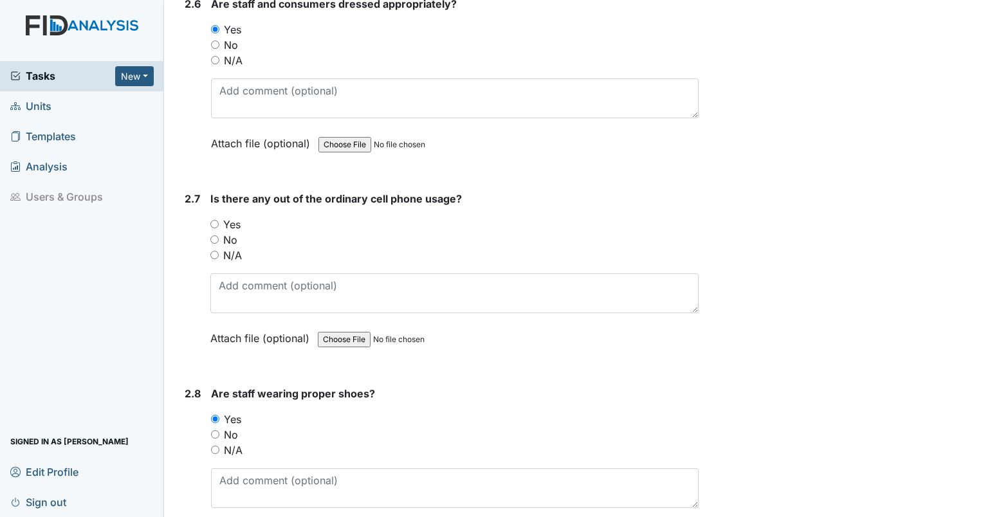
scroll to position [1608, 0]
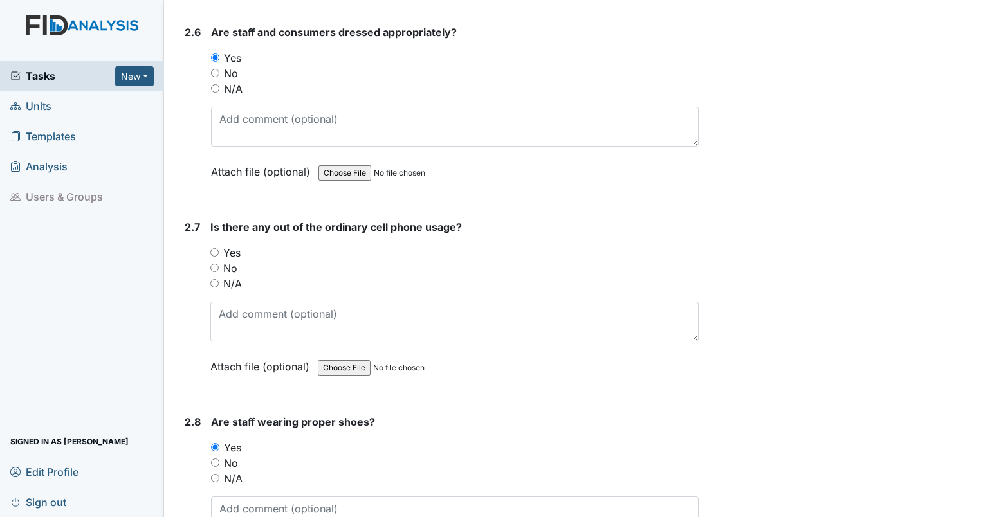
click at [212, 264] on input "No" at bounding box center [214, 268] width 8 height 8
radio input "true"
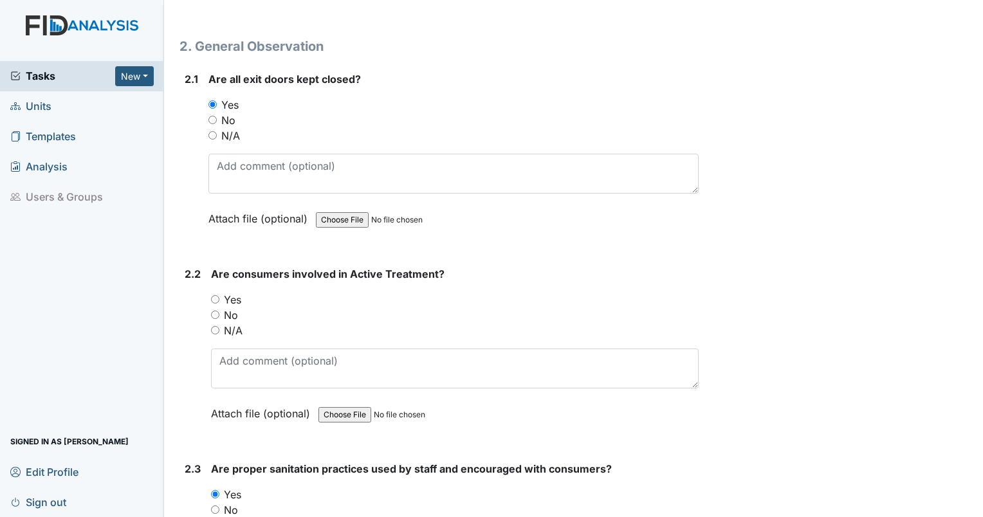
scroll to position [579, 0]
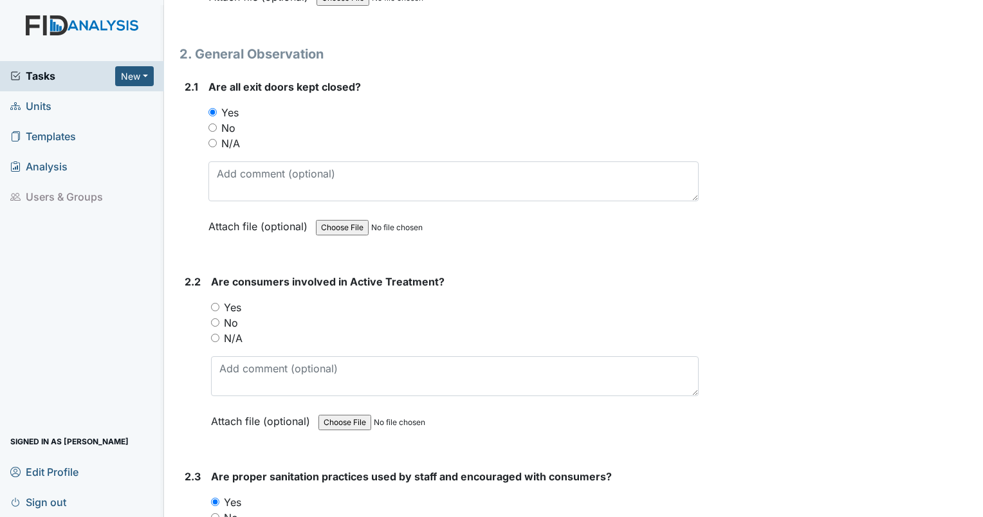
click at [217, 306] on input "Yes" at bounding box center [215, 307] width 8 height 8
radio input "true"
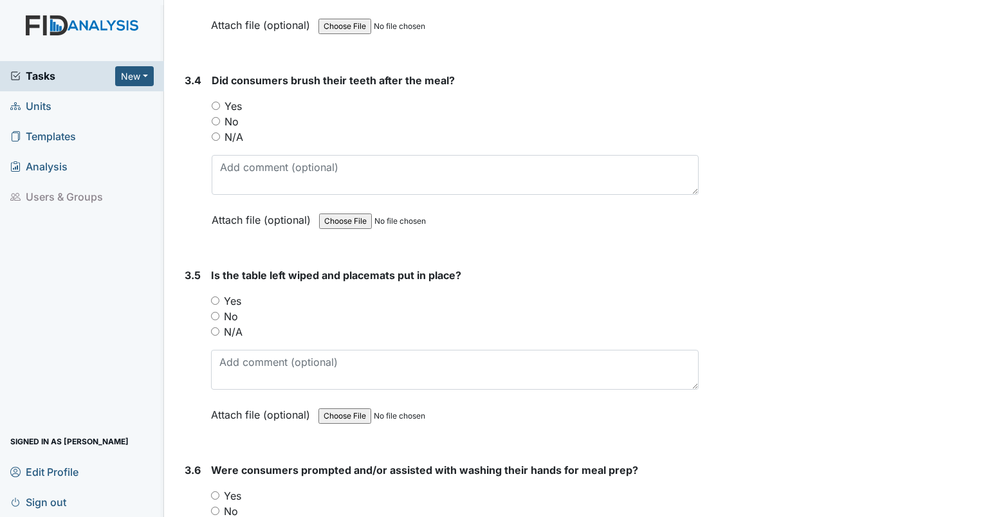
scroll to position [2767, 0]
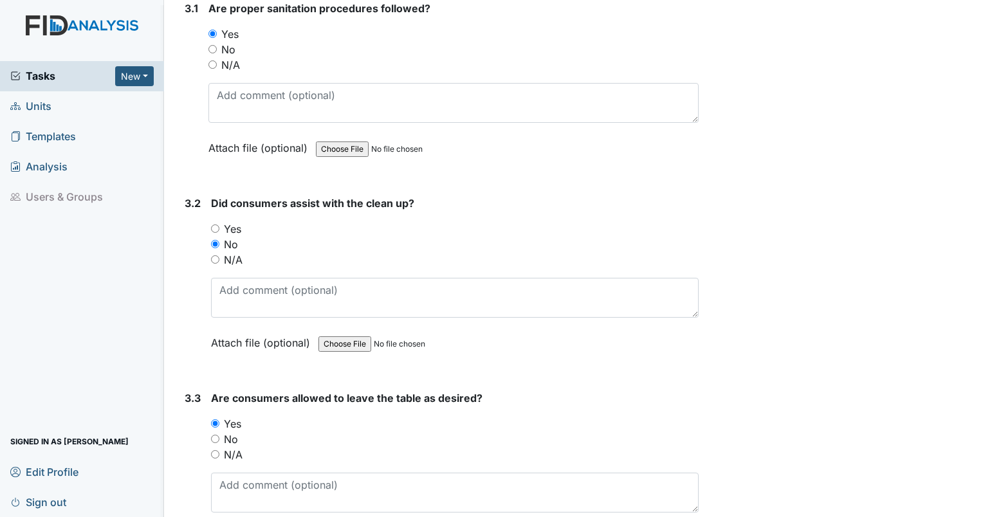
scroll to position [2187, 0]
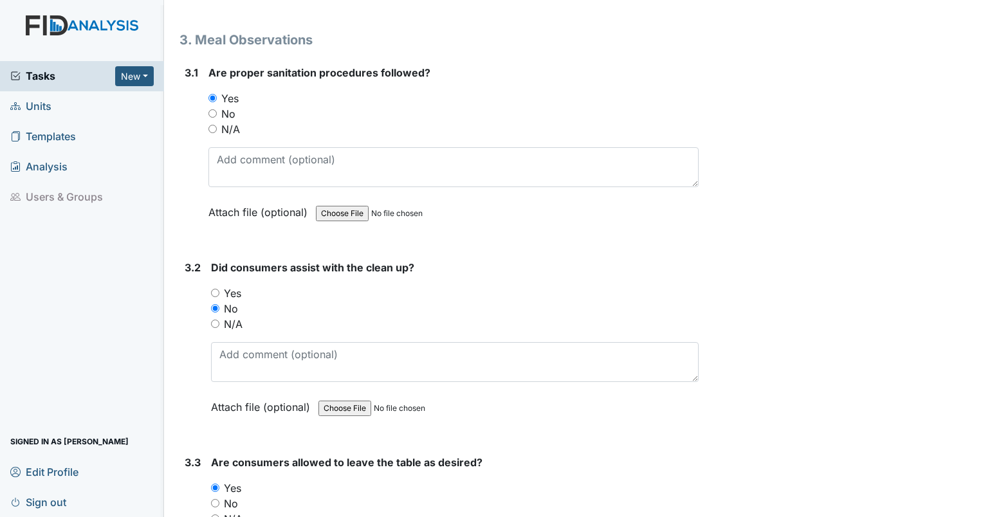
click at [216, 289] on input "Yes" at bounding box center [215, 293] width 8 height 8
radio input "true"
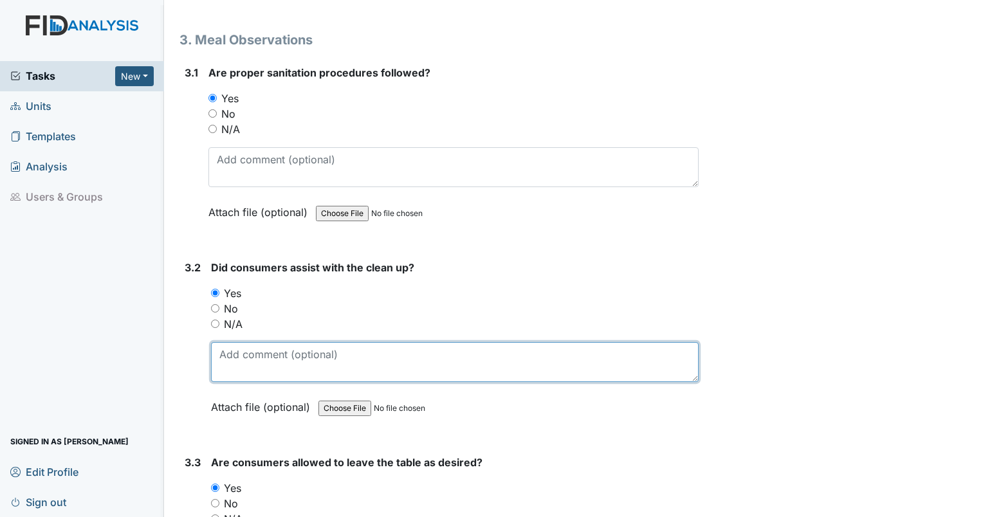
click at [368, 359] on textarea at bounding box center [455, 362] width 488 height 40
type textarea "Residents brought their plates to the sink after meals."
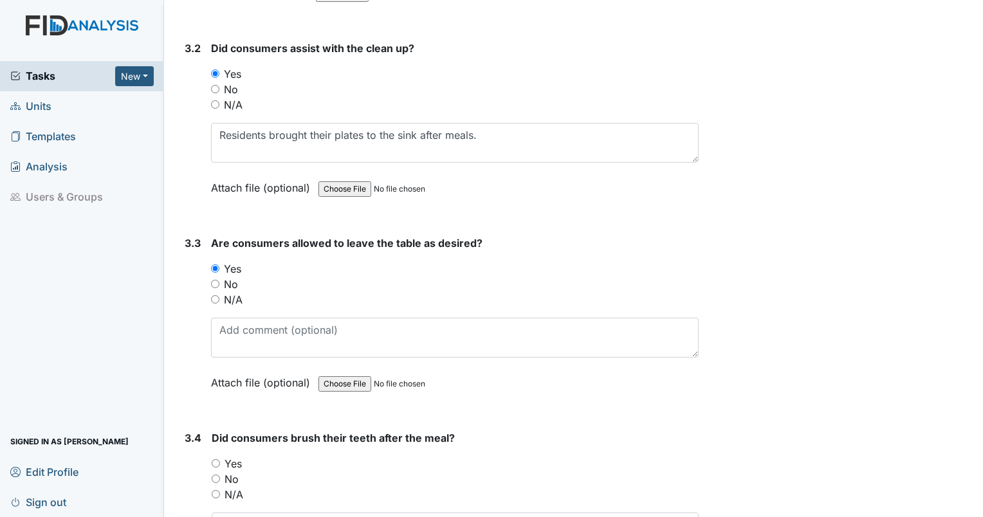
scroll to position [2445, 0]
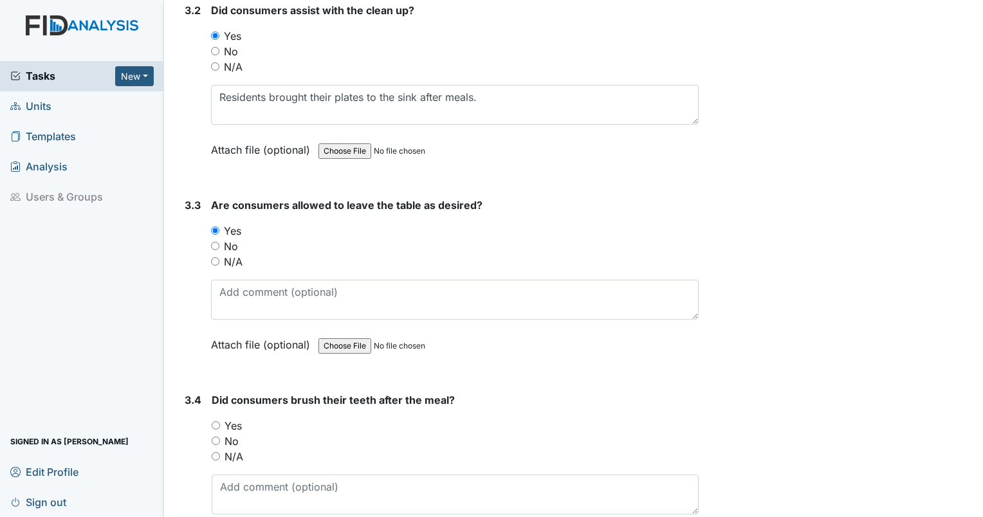
click at [218, 452] on input "N/A" at bounding box center [216, 456] width 8 height 8
radio input "true"
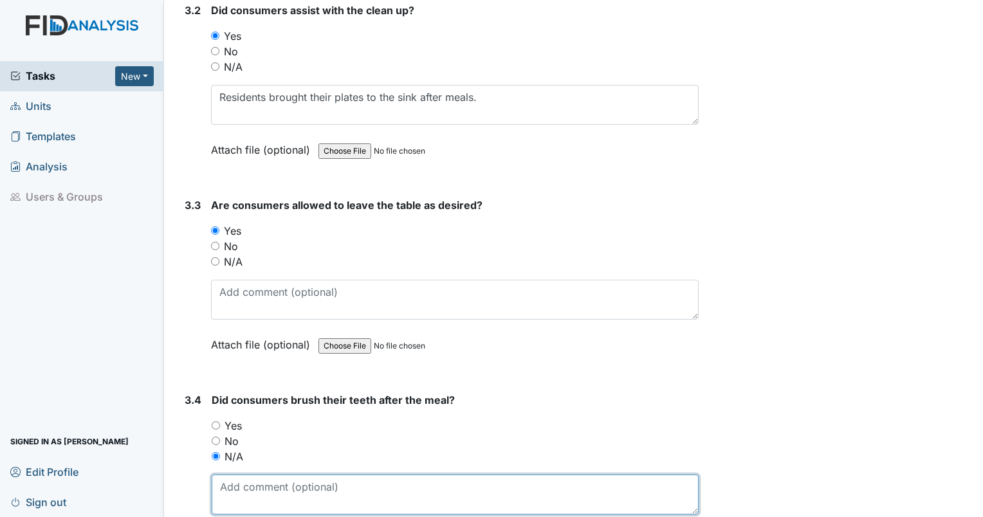
click at [235, 475] on textarea at bounding box center [455, 495] width 487 height 40
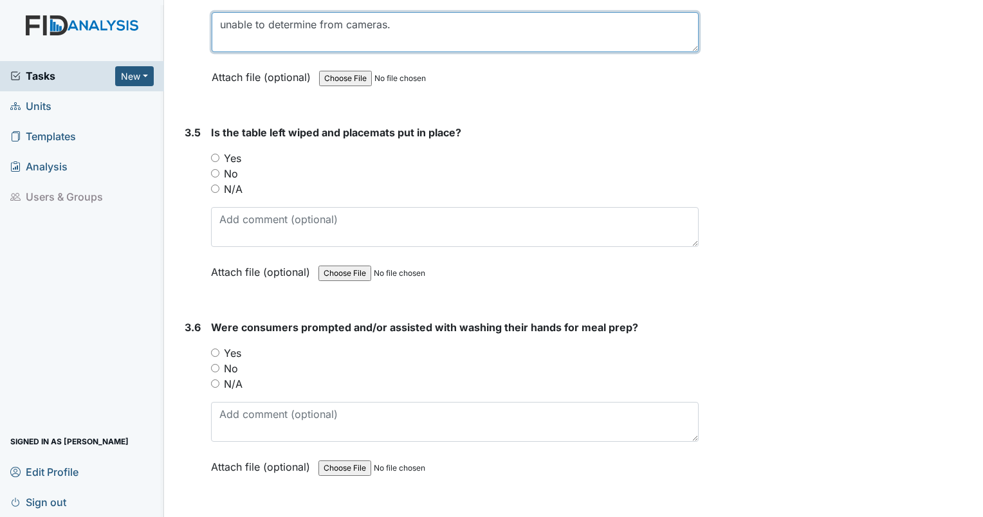
scroll to position [2960, 0]
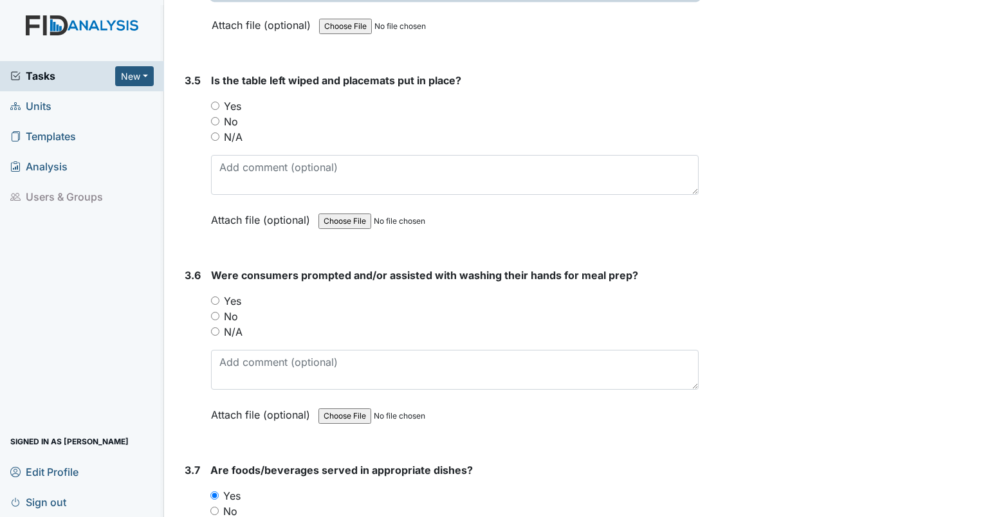
type textarea "unable to determine from cameras."
click at [215, 102] on input "Yes" at bounding box center [215, 106] width 8 height 8
radio input "true"
click at [213, 327] on input "N/A" at bounding box center [215, 331] width 8 height 8
radio input "true"
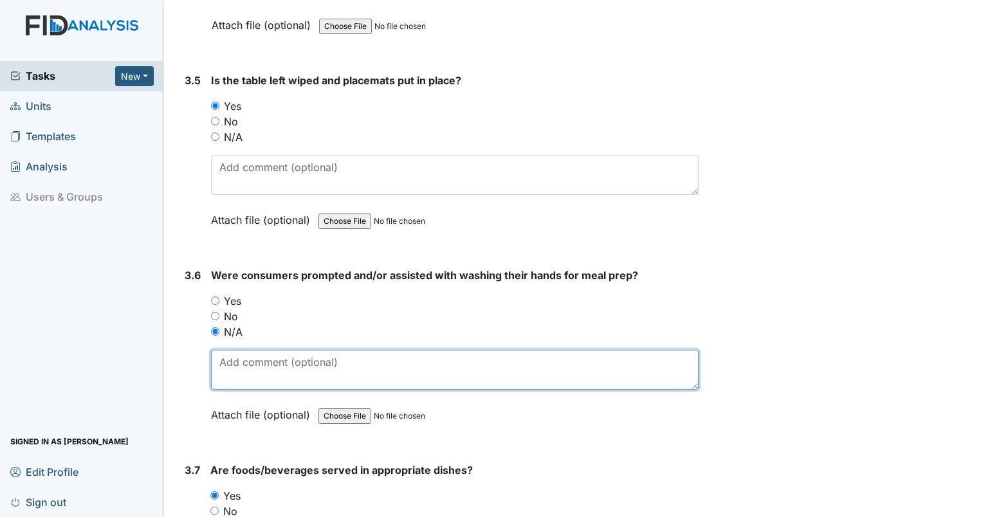
click at [234, 350] on textarea at bounding box center [455, 370] width 488 height 40
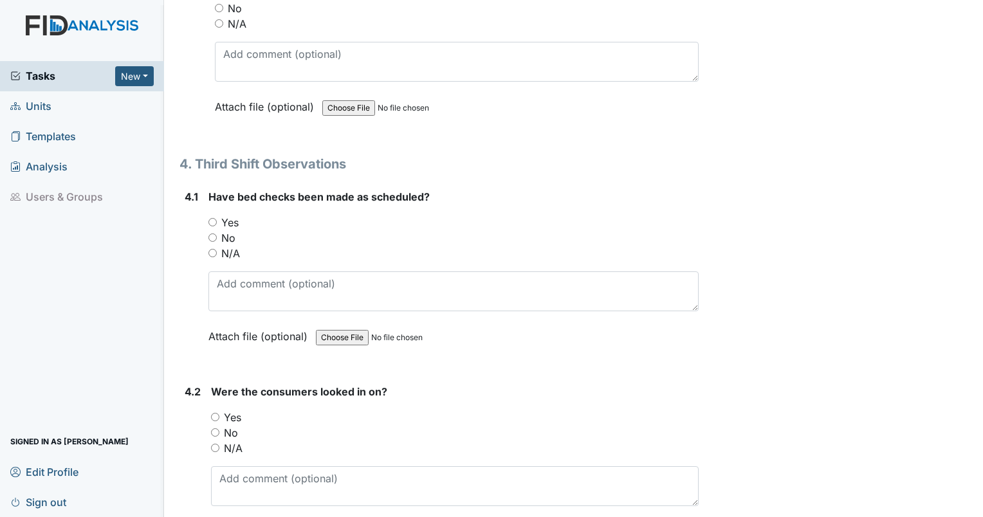
scroll to position [4697, 0]
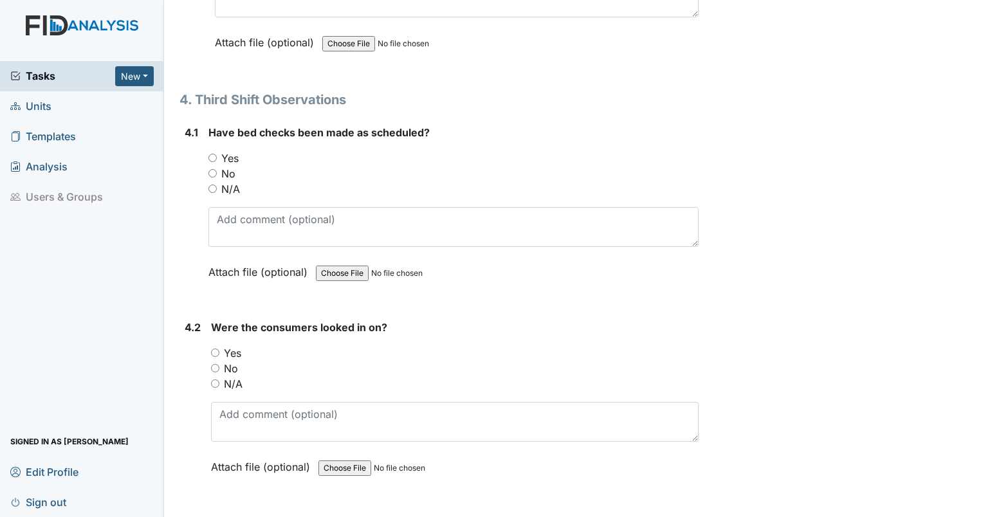
type textarea "unable to determine from cameras."
click at [215, 154] on input "Yes" at bounding box center [212, 158] width 8 height 8
radio input "true"
click at [221, 345] on div "Yes" at bounding box center [455, 352] width 488 height 15
click at [216, 349] on input "Yes" at bounding box center [215, 353] width 8 height 8
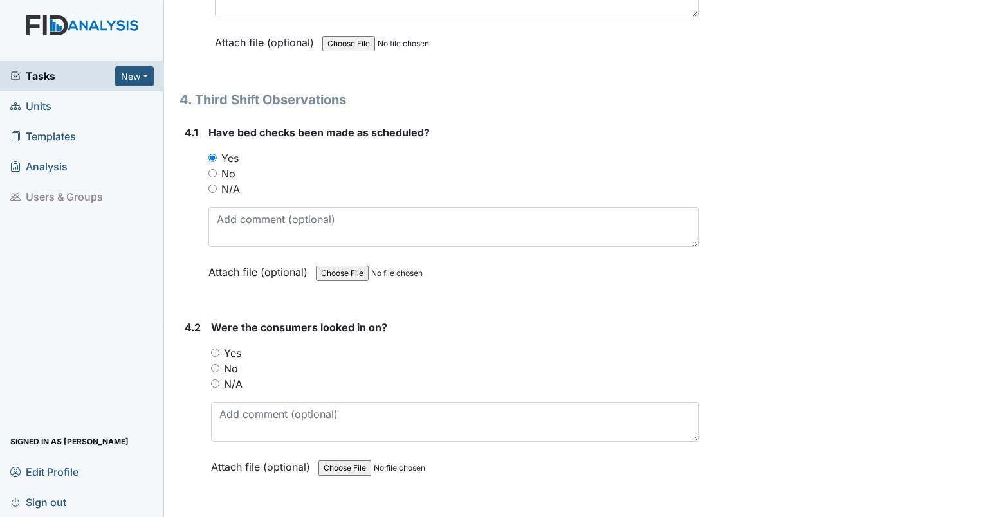
radio input "true"
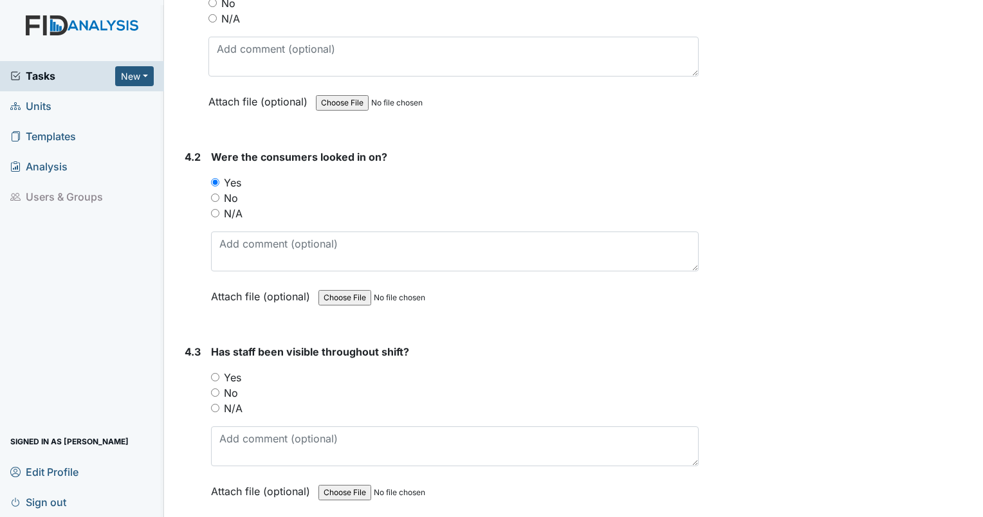
scroll to position [4890, 0]
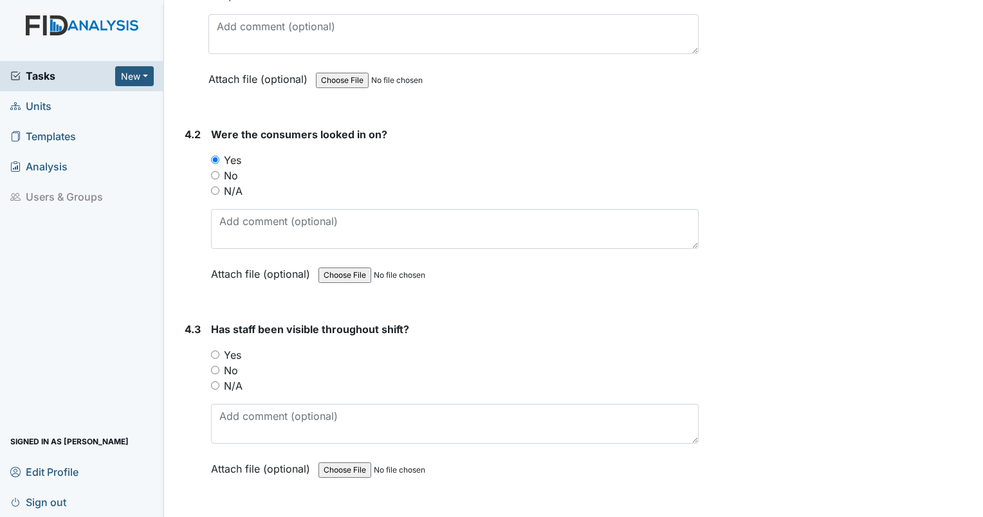
click at [216, 351] on input "Yes" at bounding box center [215, 355] width 8 height 8
radio input "true"
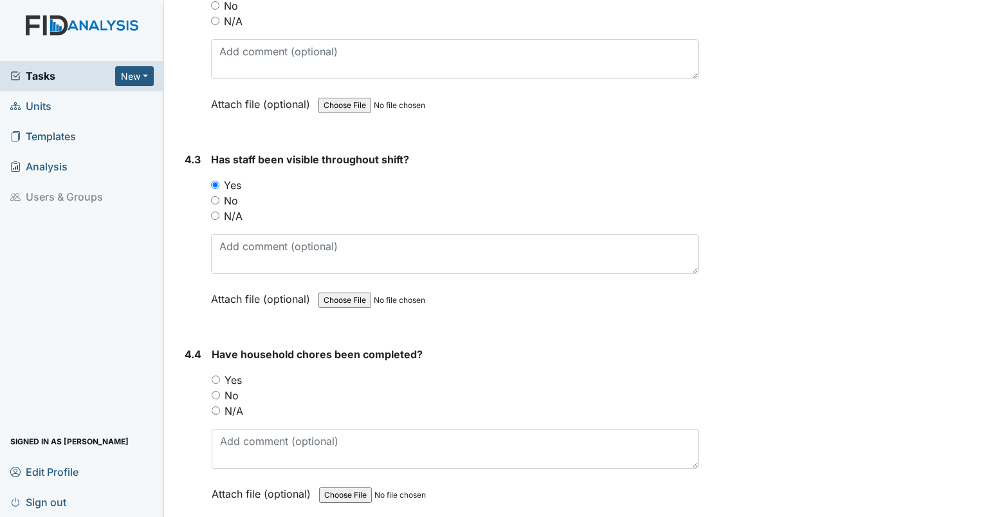
scroll to position [5083, 0]
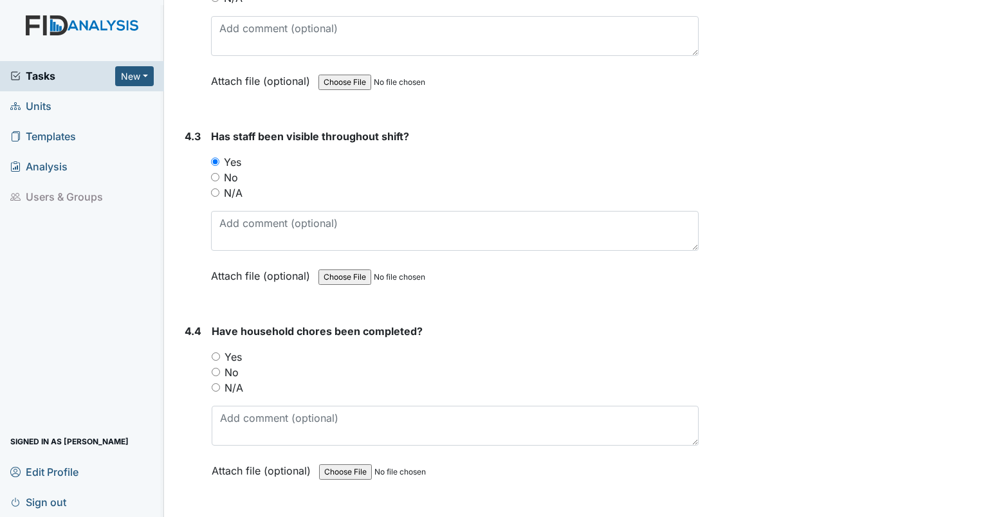
click at [218, 353] on input "Yes" at bounding box center [216, 357] width 8 height 8
radio input "true"
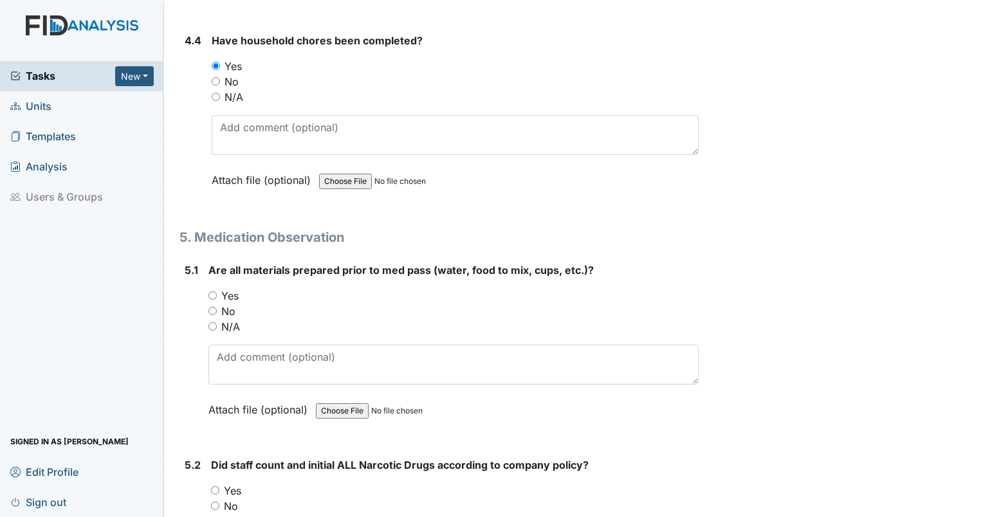
scroll to position [5404, 0]
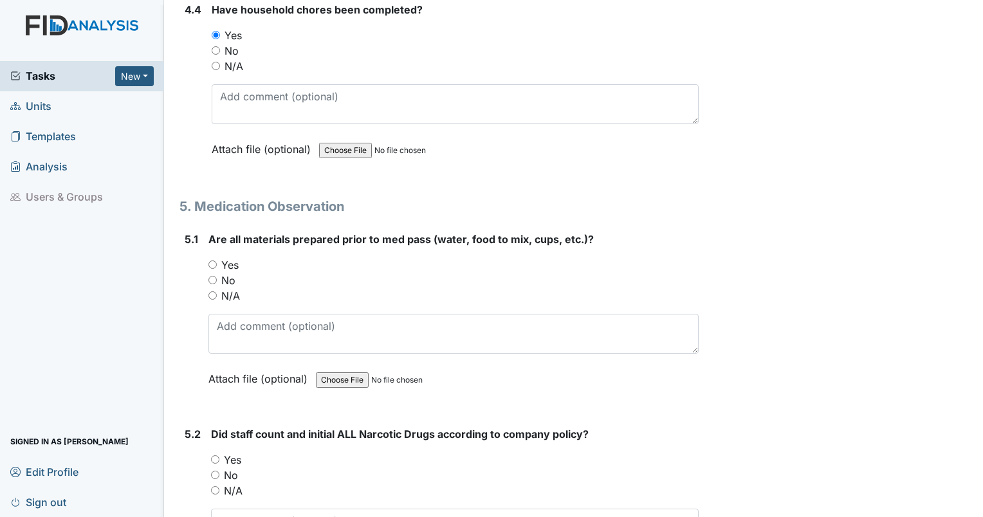
click at [209, 261] on input "Yes" at bounding box center [212, 265] width 8 height 8
radio input "true"
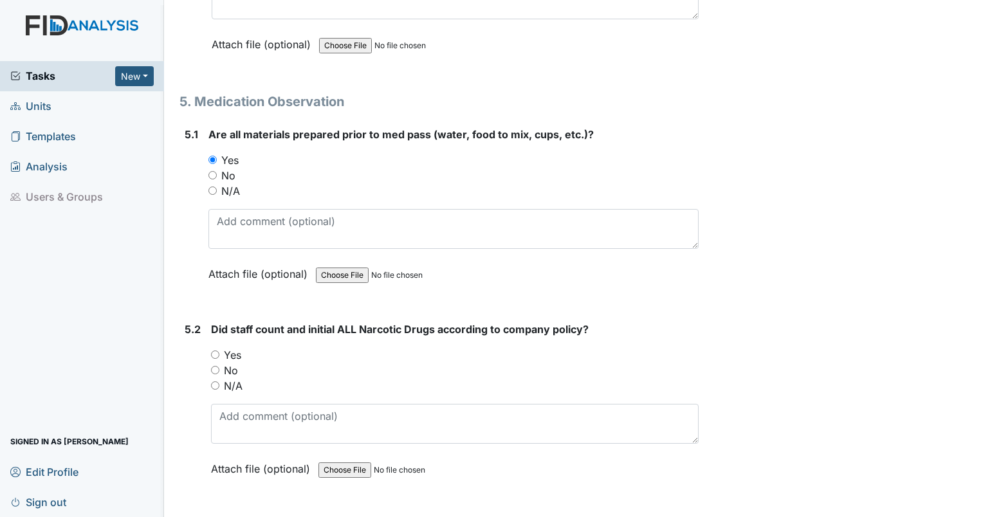
scroll to position [5533, 0]
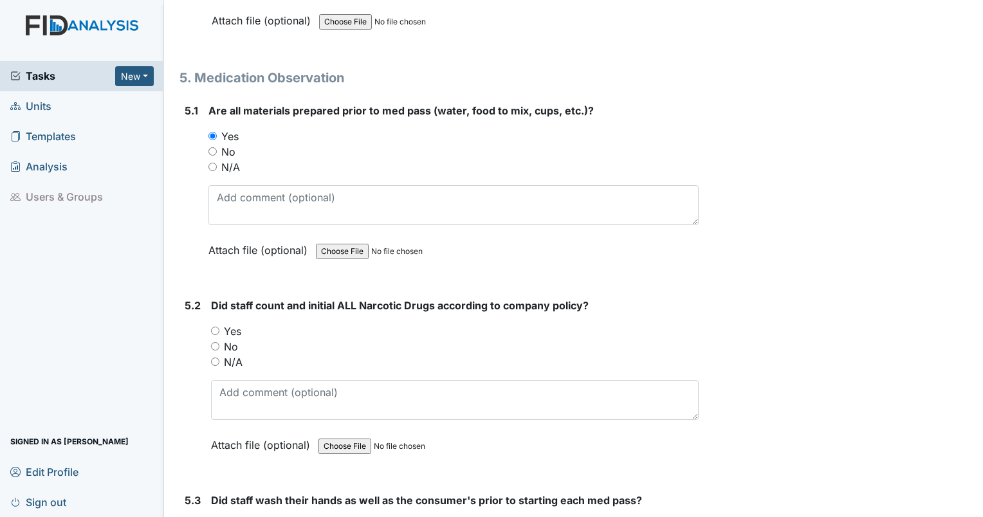
click at [212, 327] on input "Yes" at bounding box center [215, 331] width 8 height 8
radio input "true"
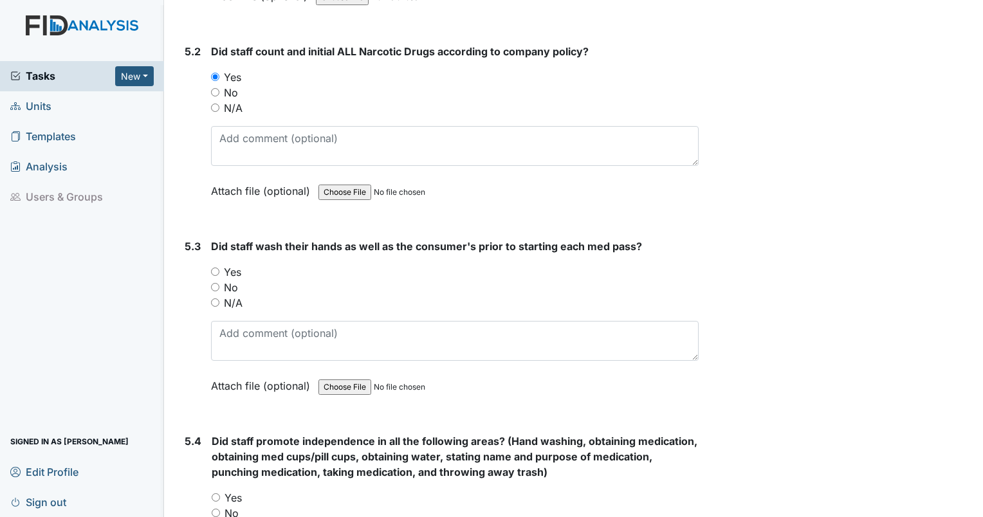
scroll to position [5790, 0]
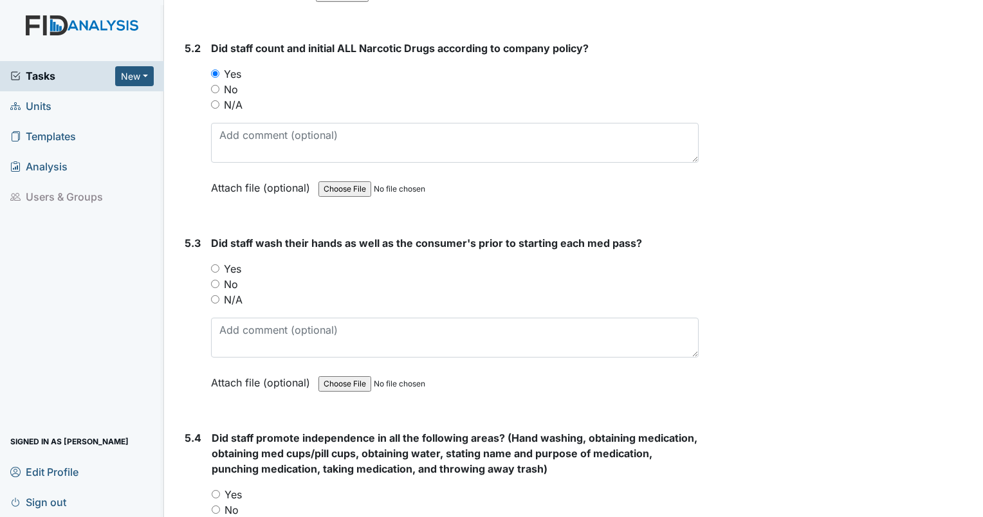
click at [216, 264] on input "Yes" at bounding box center [215, 268] width 8 height 8
radio input "true"
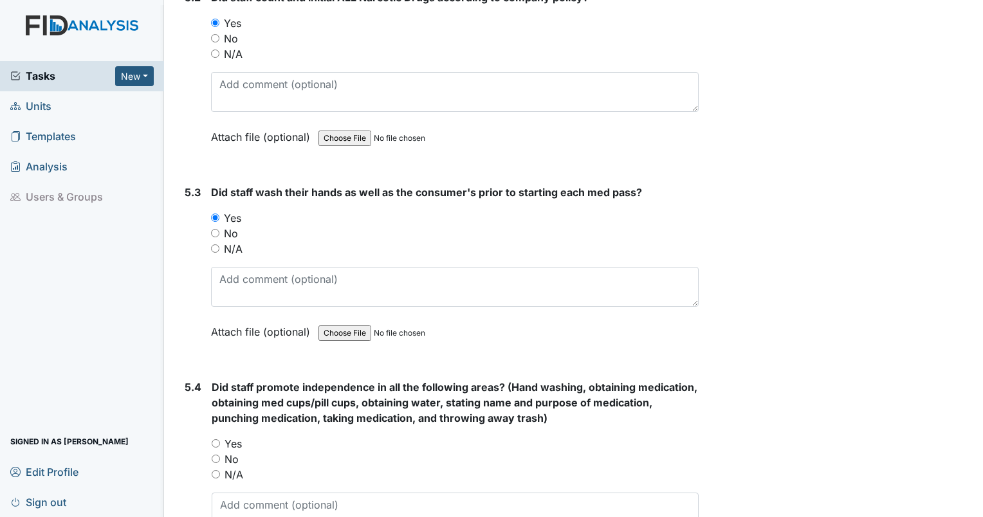
scroll to position [5919, 0]
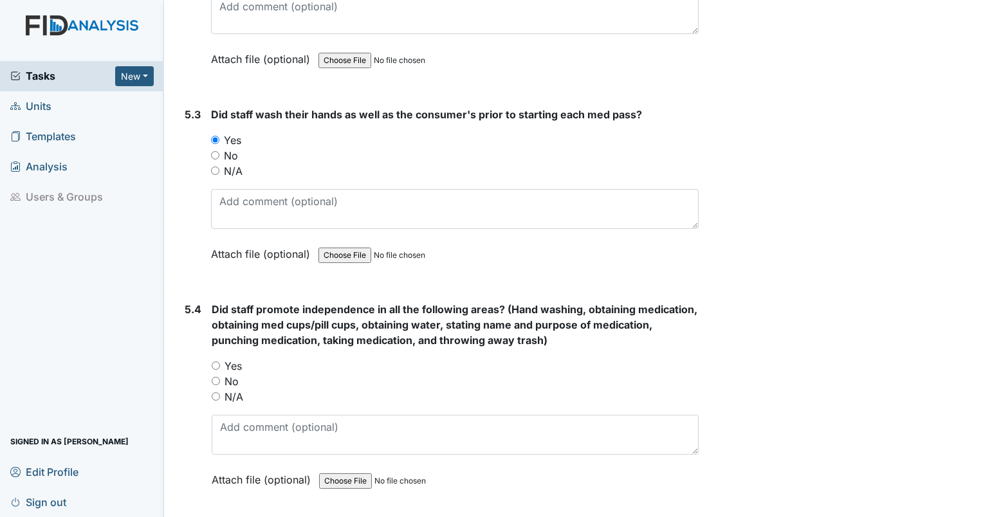
click at [216, 362] on input "Yes" at bounding box center [216, 366] width 8 height 8
radio input "true"
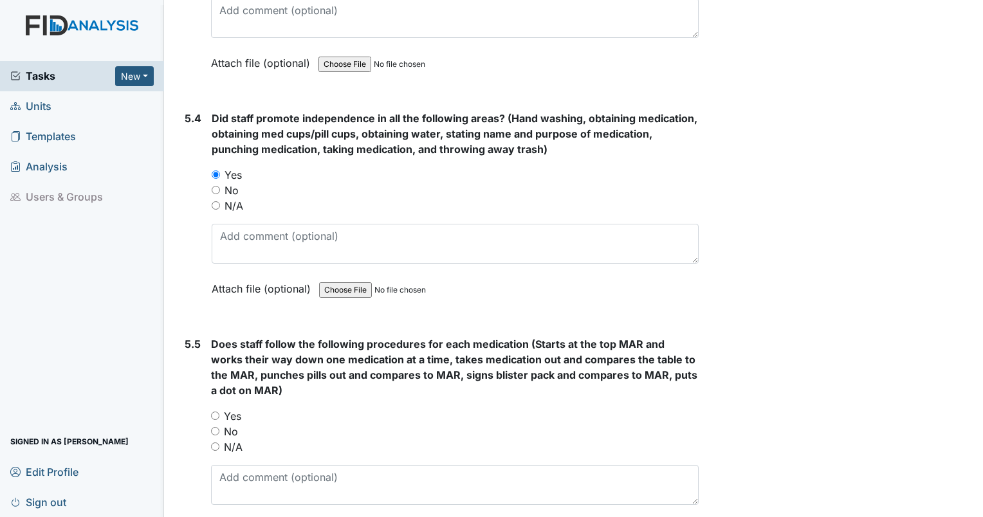
scroll to position [6112, 0]
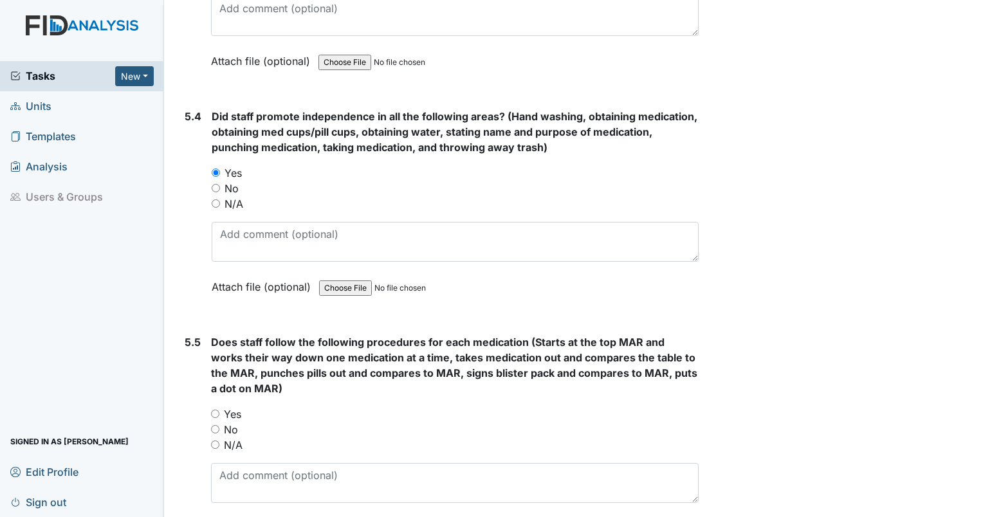
click at [213, 410] on input "Yes" at bounding box center [215, 414] width 8 height 8
radio input "true"
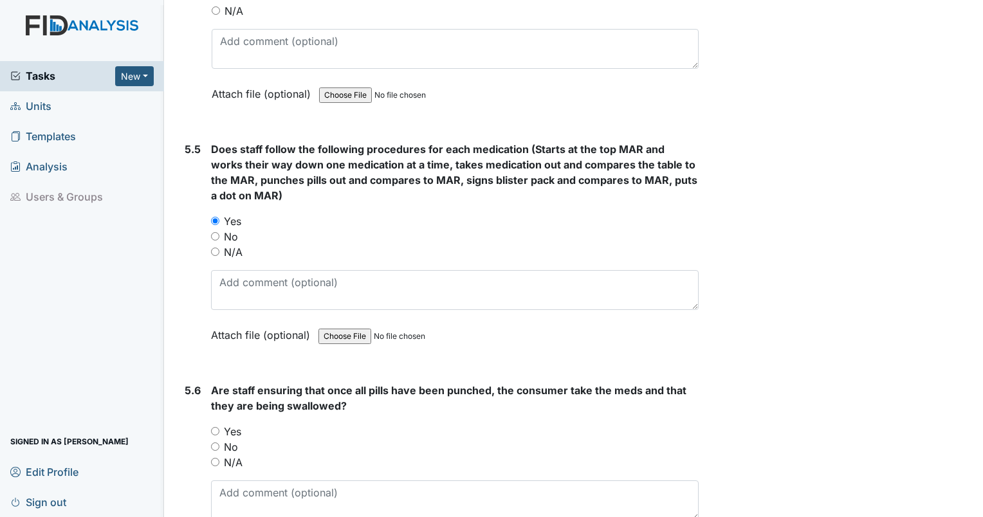
scroll to position [6369, 0]
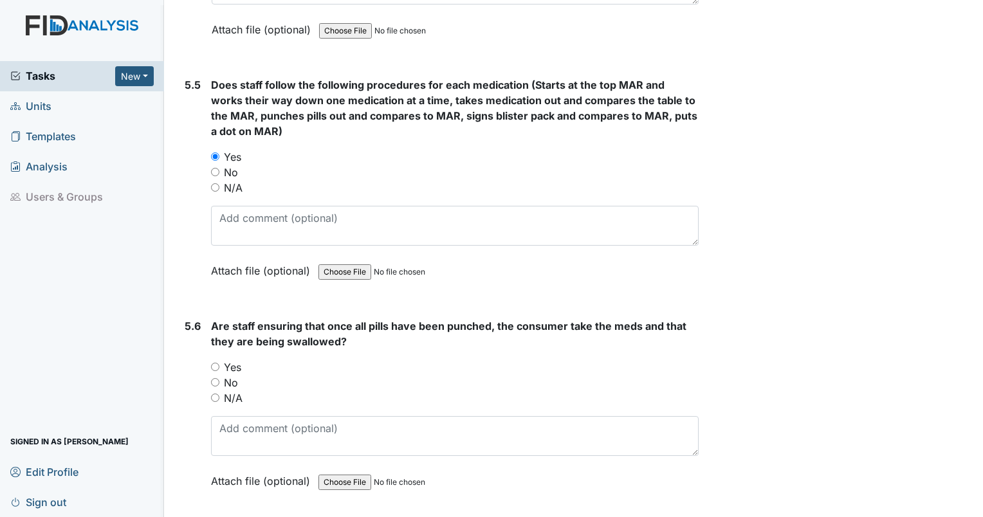
click at [212, 363] on input "Yes" at bounding box center [215, 367] width 8 height 8
radio input "true"
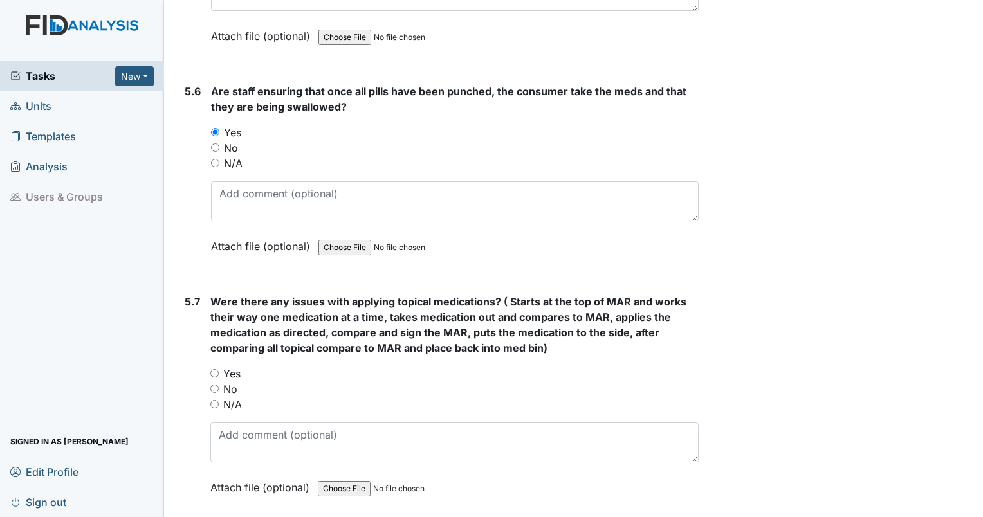
scroll to position [6627, 0]
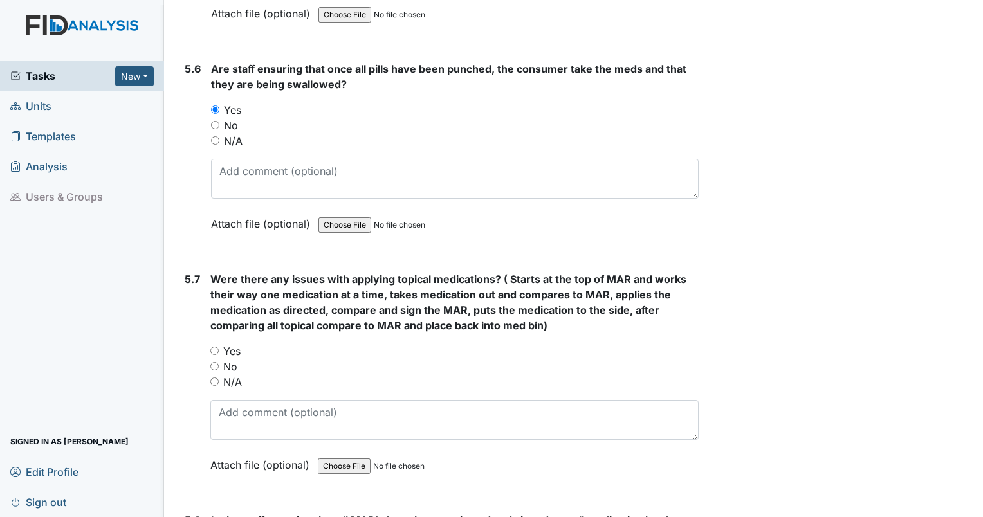
click at [214, 378] on input "N/A" at bounding box center [214, 382] width 8 height 8
radio input "true"
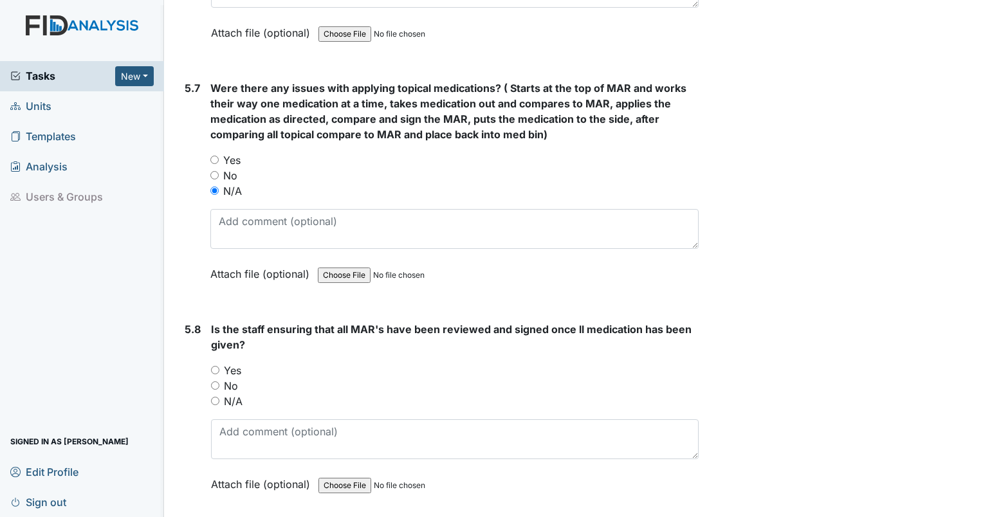
scroll to position [6820, 0]
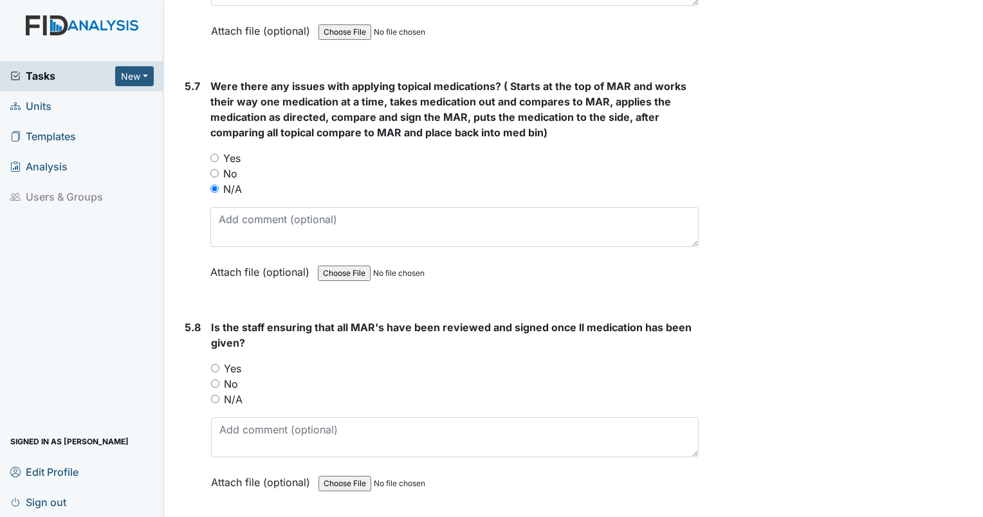
click at [215, 364] on input "Yes" at bounding box center [215, 368] width 8 height 8
radio input "true"
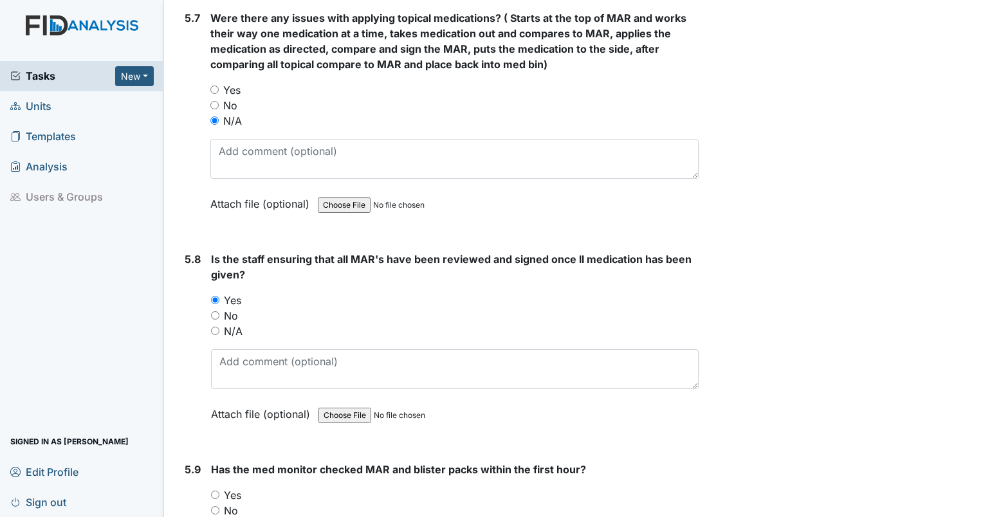
scroll to position [7013, 0]
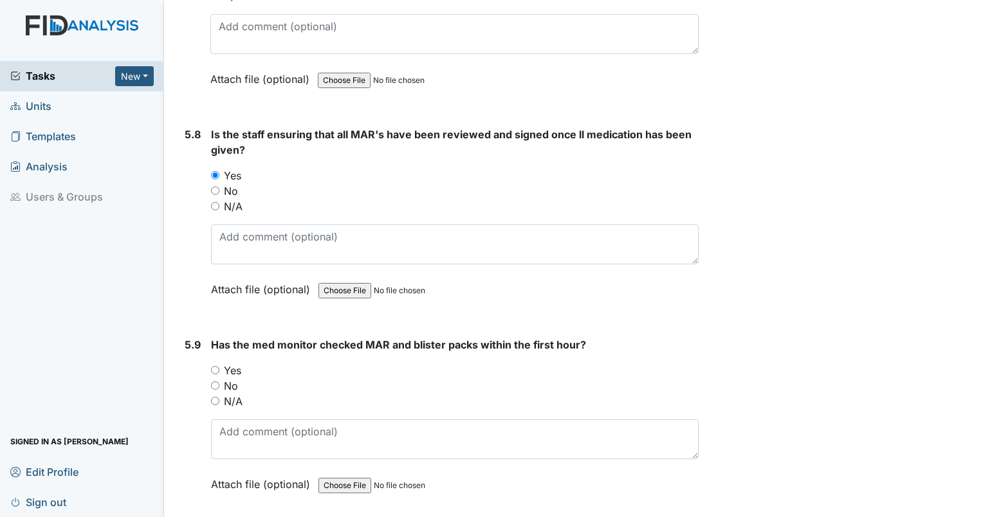
click at [221, 363] on div "Yes" at bounding box center [455, 370] width 488 height 15
click at [214, 366] on input "Yes" at bounding box center [215, 370] width 8 height 8
radio input "true"
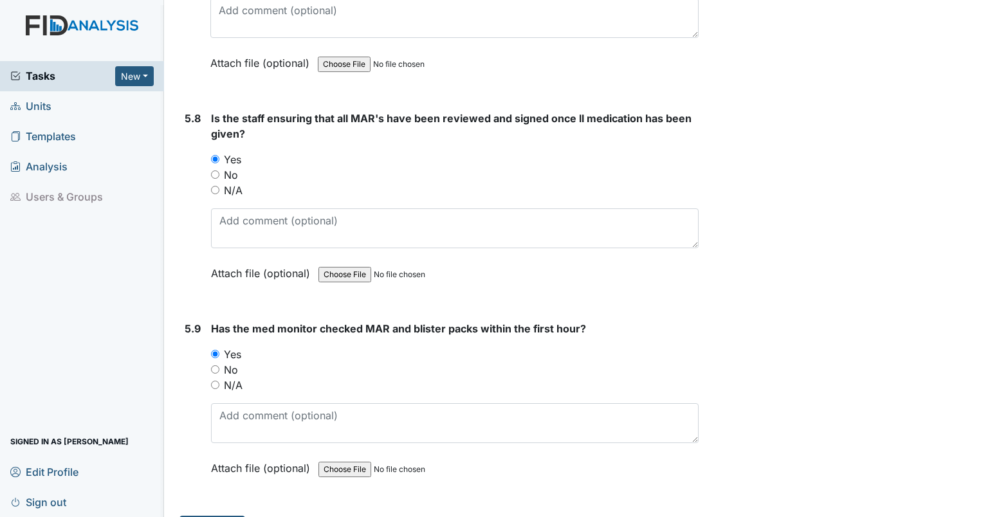
scroll to position [7038, 0]
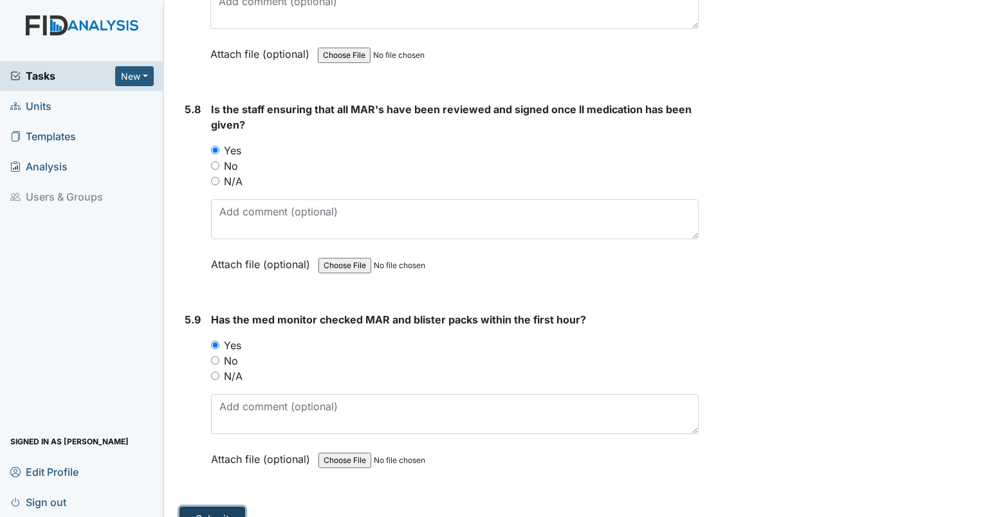
click at [212, 507] on button "Submit" at bounding box center [213, 519] width 66 height 24
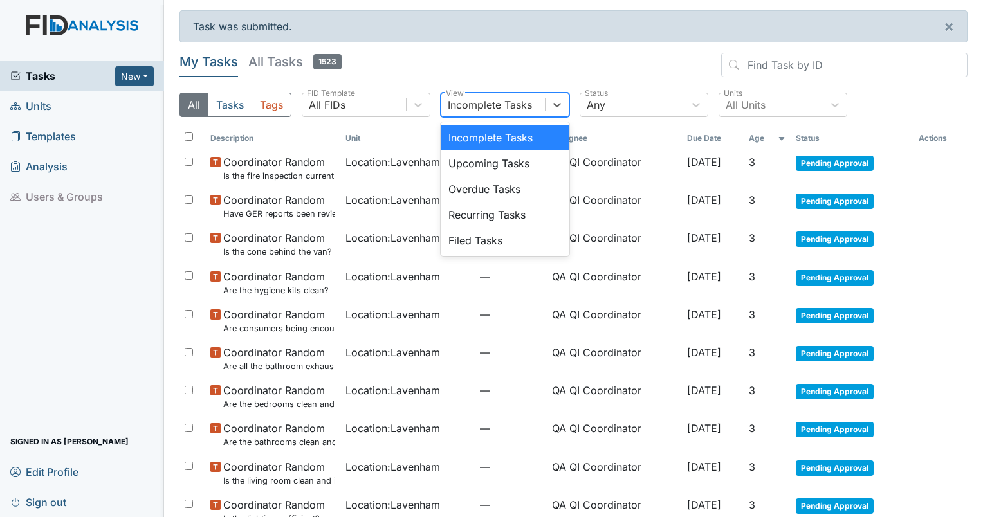
click at [474, 104] on div "Incomplete Tasks" at bounding box center [490, 104] width 84 height 15
click at [468, 250] on div "Filed Tasks" at bounding box center [505, 241] width 129 height 26
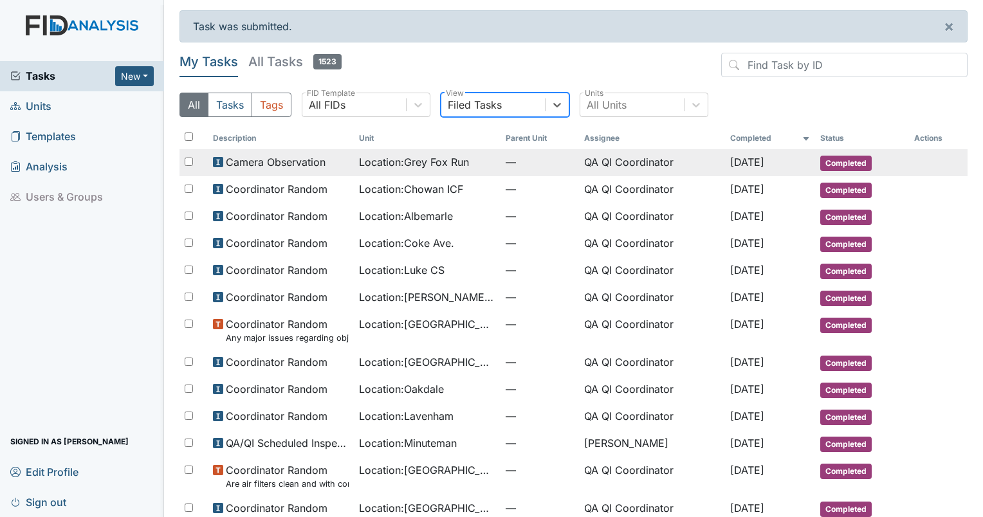
click at [299, 161] on span "Camera Observation" at bounding box center [276, 161] width 100 height 15
drag, startPoint x: 299, startPoint y: 161, endPoint x: 376, endPoint y: 163, distance: 77.2
click at [376, 163] on span "Location : Grey Fox Run" at bounding box center [414, 161] width 110 height 15
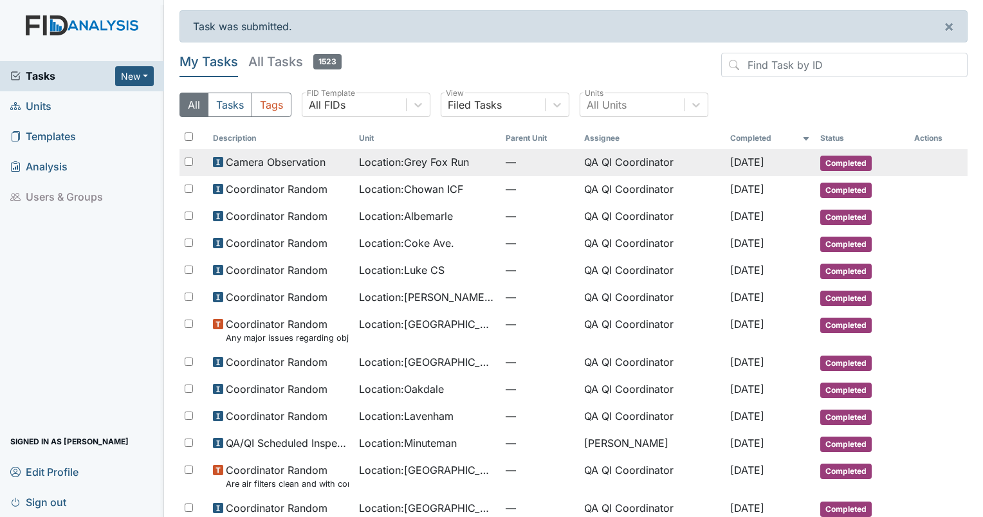
click at [733, 163] on span "Sep 2, 2025" at bounding box center [747, 162] width 34 height 13
drag, startPoint x: 733, startPoint y: 163, endPoint x: 838, endPoint y: 167, distance: 104.3
click at [833, 168] on span "Completed" at bounding box center [845, 163] width 51 height 15
click at [838, 167] on span "Completed" at bounding box center [845, 163] width 51 height 15
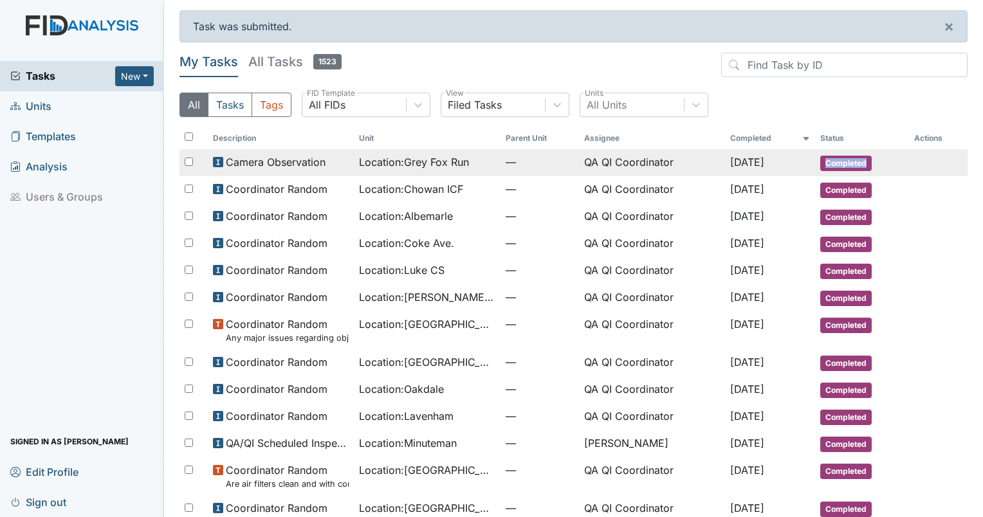
click at [838, 167] on span "Completed" at bounding box center [845, 163] width 51 height 15
click at [243, 156] on span "Camera Observation" at bounding box center [276, 161] width 100 height 15
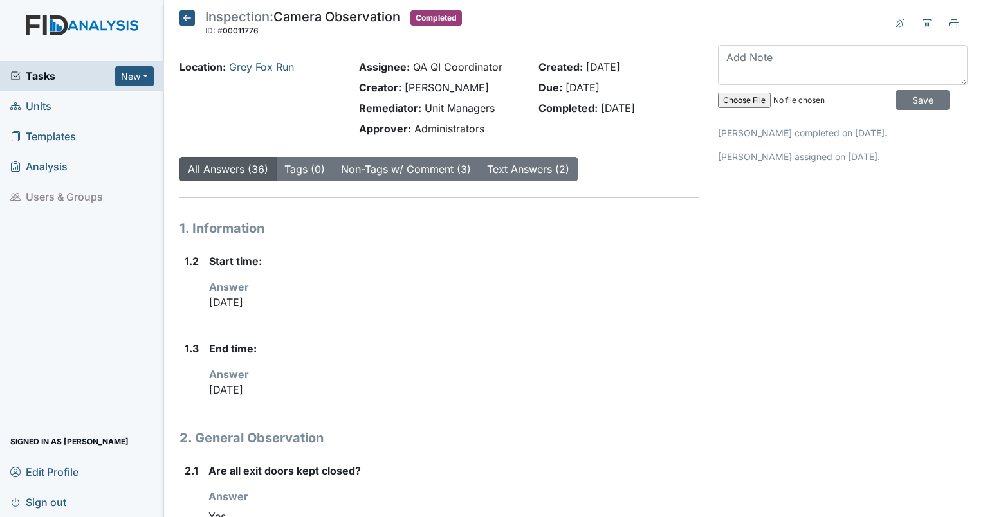
click at [221, 160] on button "All Answers (36)" at bounding box center [228, 169] width 97 height 24
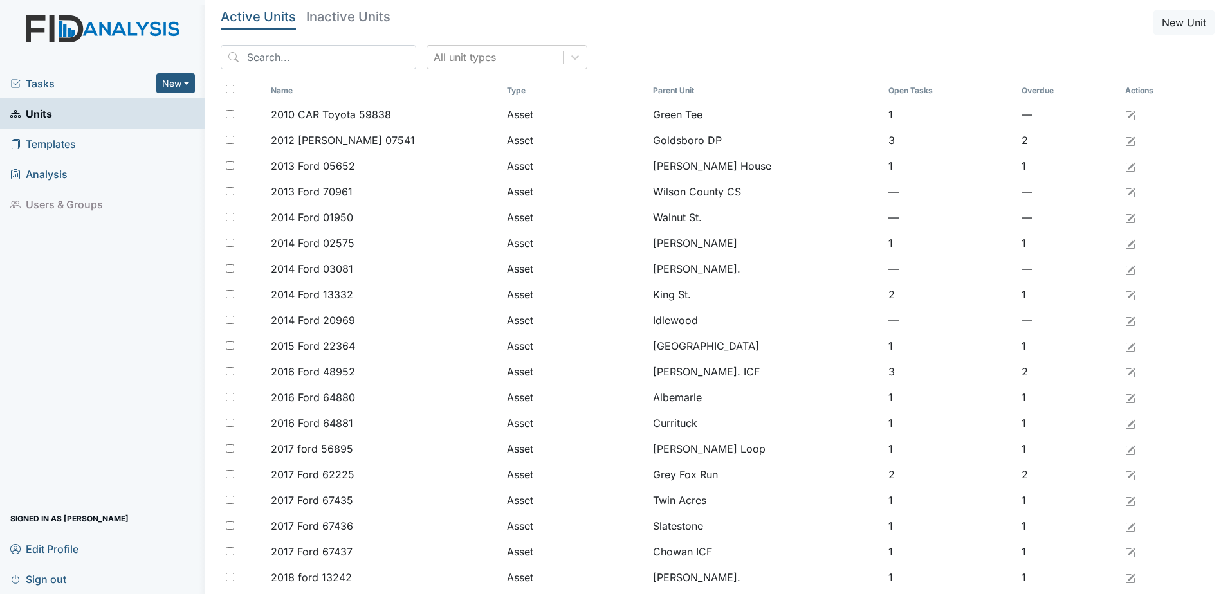
click at [46, 93] on div "Tasks New Form Inspection Document Bundle" at bounding box center [102, 83] width 205 height 30
click at [30, 77] on span "Tasks" at bounding box center [83, 83] width 146 height 15
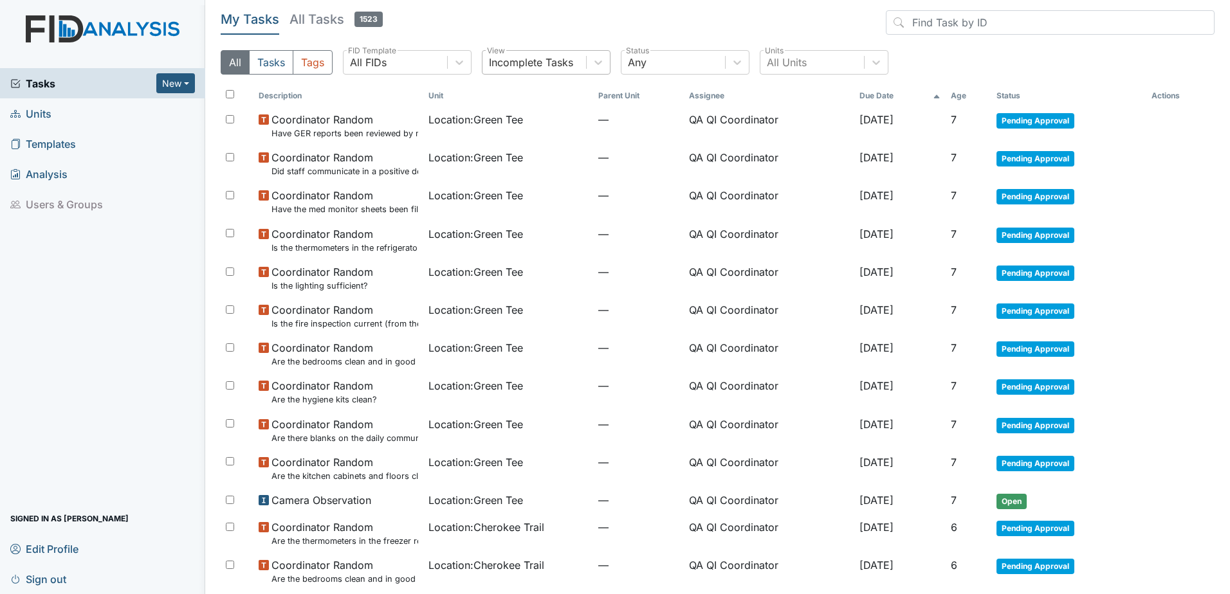
click at [539, 68] on div "Incomplete Tasks" at bounding box center [531, 62] width 84 height 15
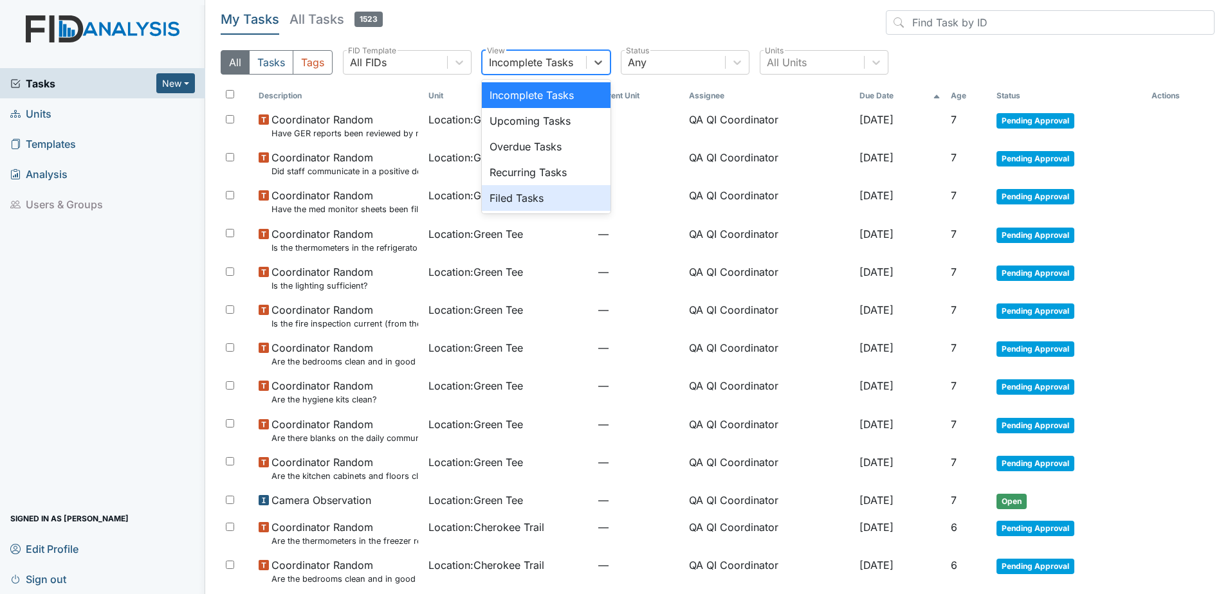
click at [528, 196] on div "Filed Tasks" at bounding box center [546, 198] width 129 height 26
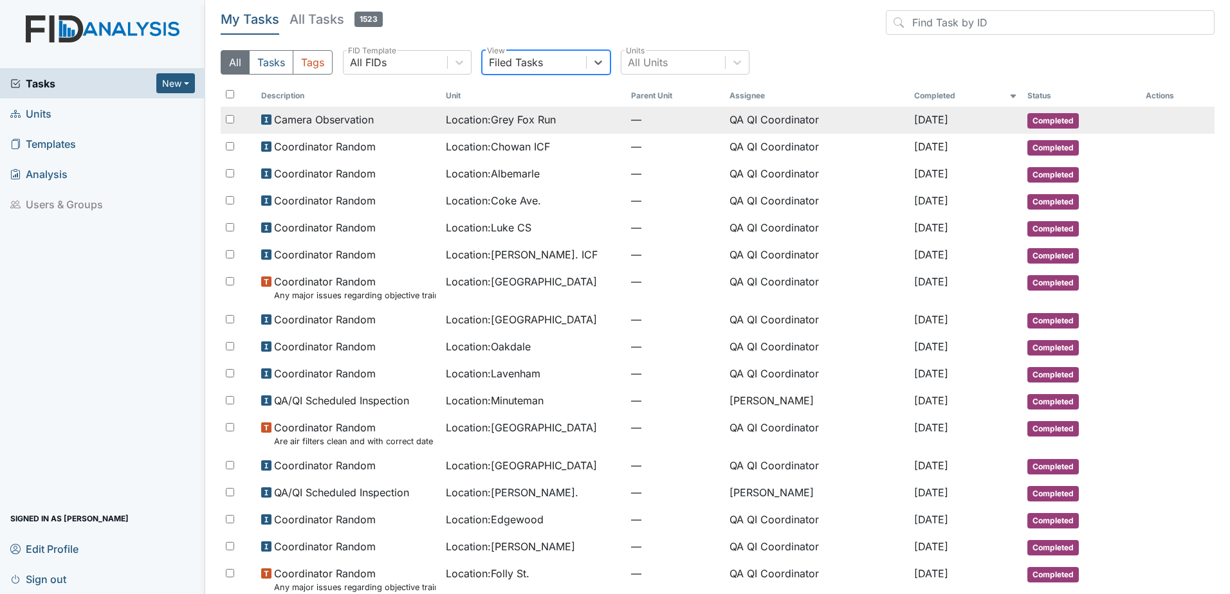
click at [520, 122] on span "Location : Grey Fox Run" at bounding box center [501, 119] width 110 height 15
click at [332, 123] on span "Camera Observation" at bounding box center [324, 119] width 100 height 15
click at [331, 123] on span "Camera Observation" at bounding box center [324, 119] width 100 height 15
drag, startPoint x: 331, startPoint y: 123, endPoint x: 272, endPoint y: 113, distance: 60.1
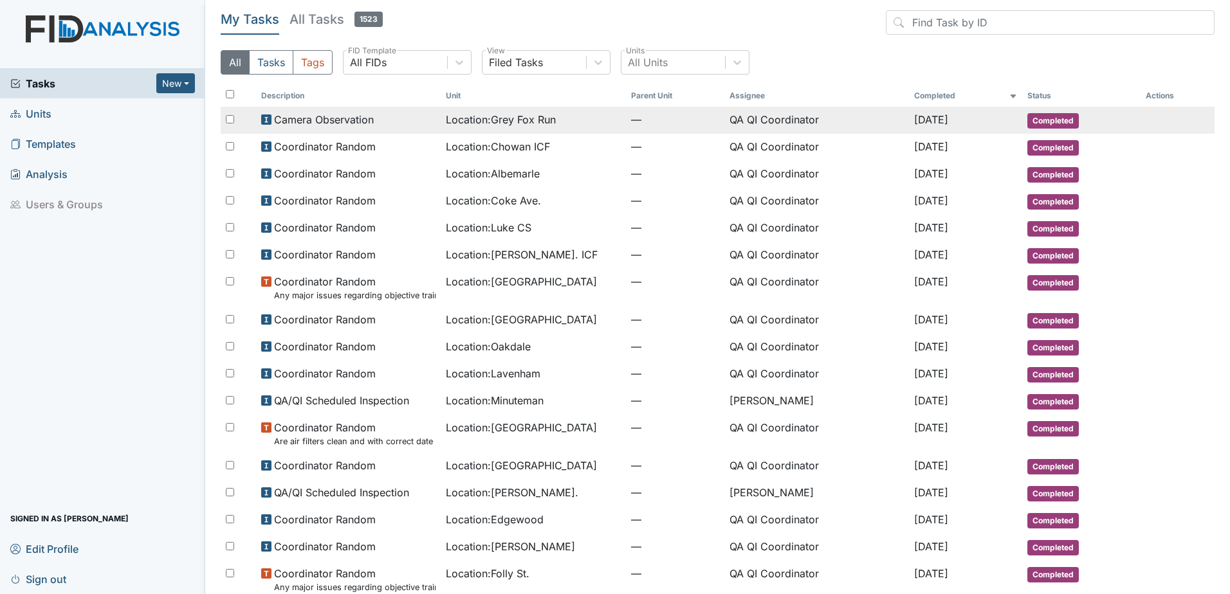
click at [274, 112] on span "Camera Observation" at bounding box center [324, 119] width 100 height 15
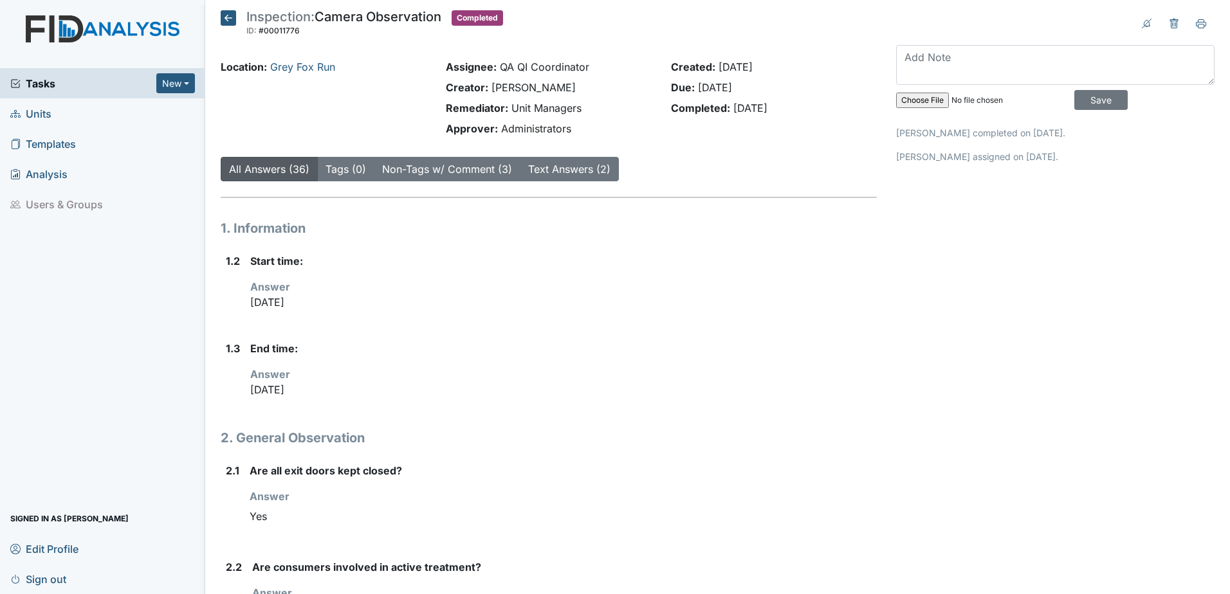
click at [266, 118] on div "Location: Grey Fox Run" at bounding box center [323, 100] width 225 height 82
drag, startPoint x: 365, startPoint y: 69, endPoint x: 325, endPoint y: 64, distance: 40.2
click at [362, 68] on div "Location: Grey Fox Run" at bounding box center [324, 66] width 206 height 15
click at [317, 64] on link "Grey Fox Run" at bounding box center [302, 66] width 65 height 13
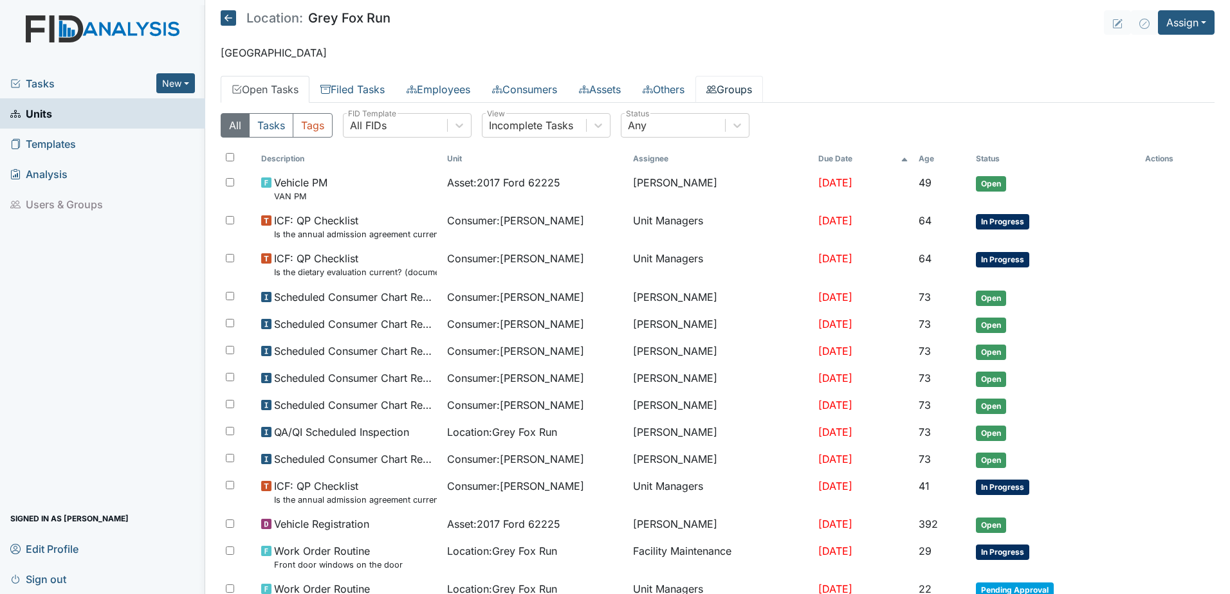
click at [746, 91] on link "Groups" at bounding box center [729, 89] width 68 height 27
